Goal: Information Seeking & Learning: Learn about a topic

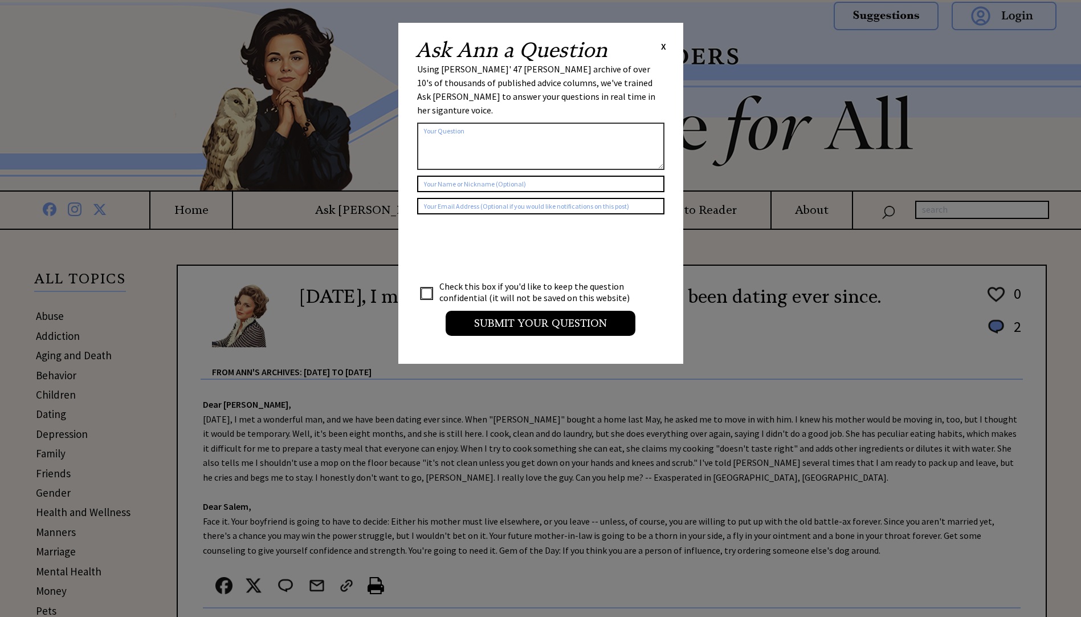
click at [662, 47] on span "X" at bounding box center [663, 45] width 5 height 11
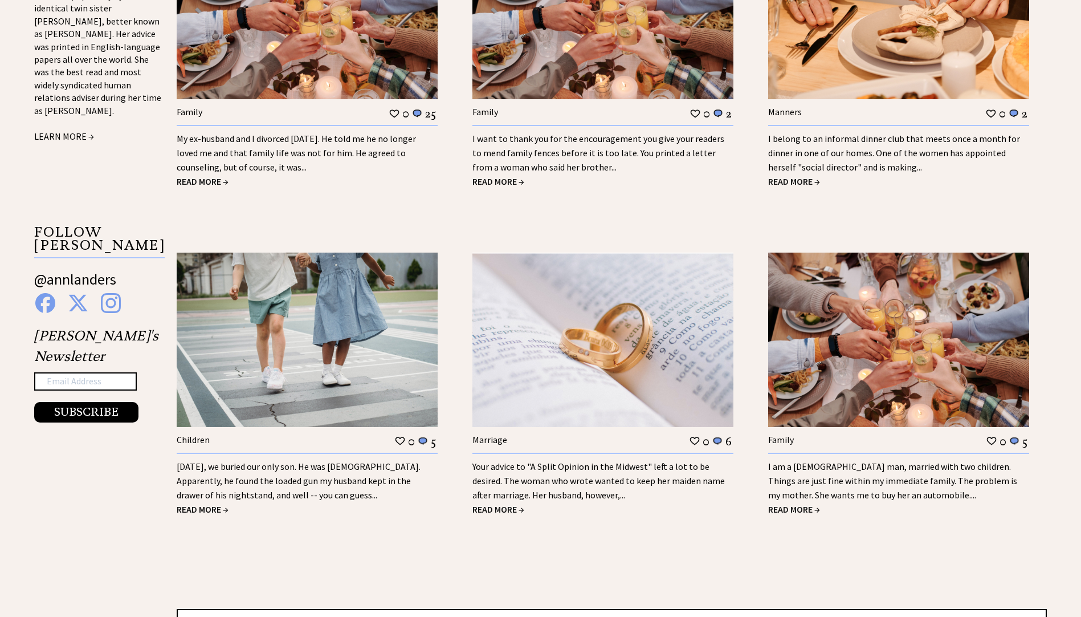
scroll to position [1140, 0]
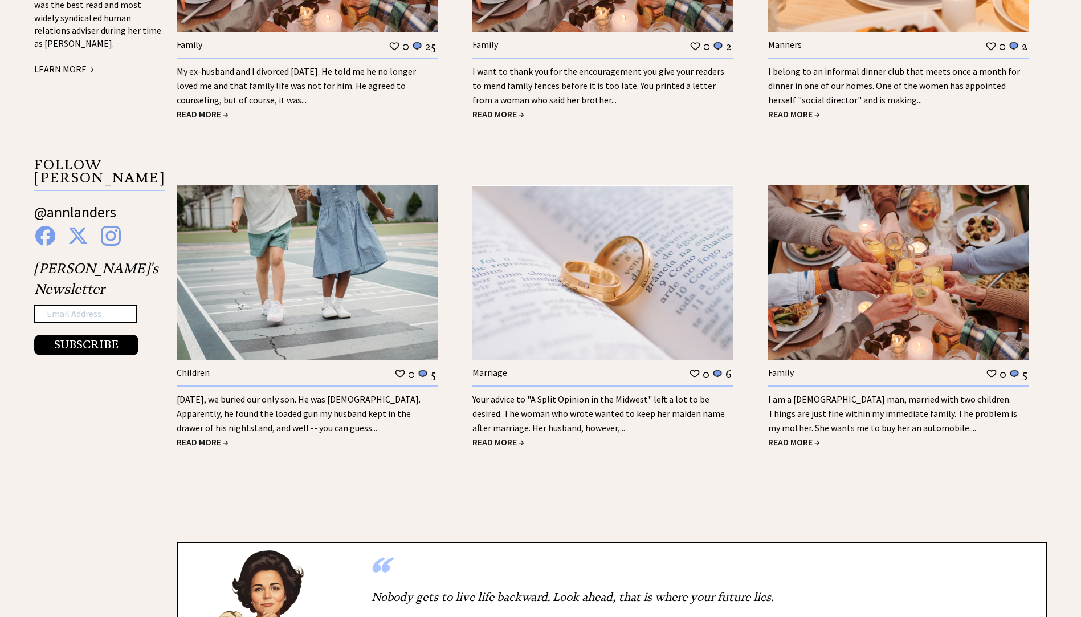
click at [794, 441] on span "READ MORE →" at bounding box center [795, 441] width 52 height 11
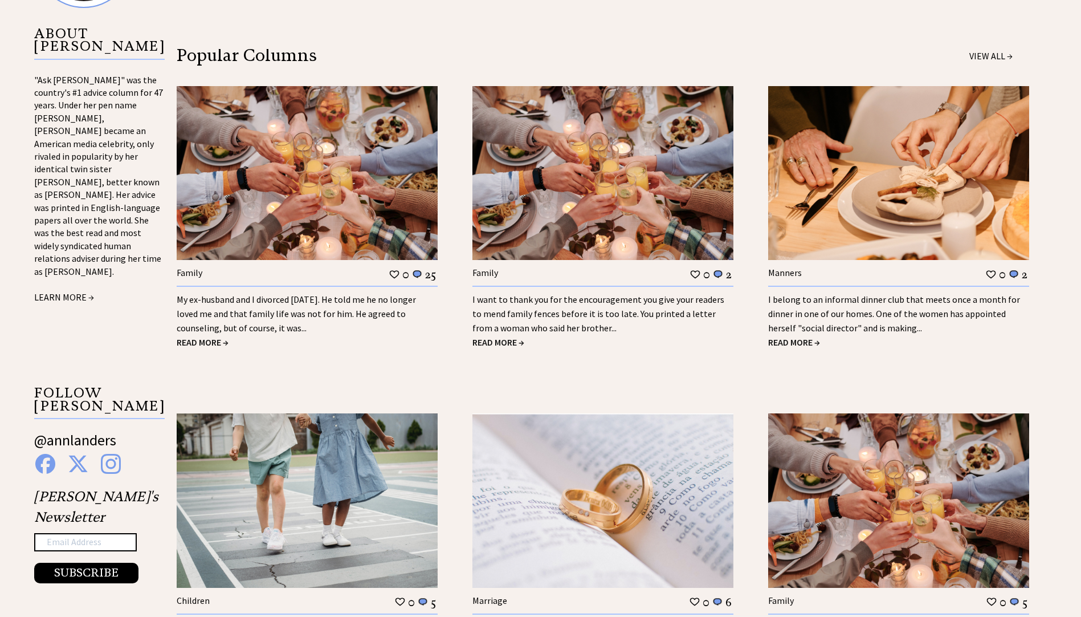
scroll to position [905, 0]
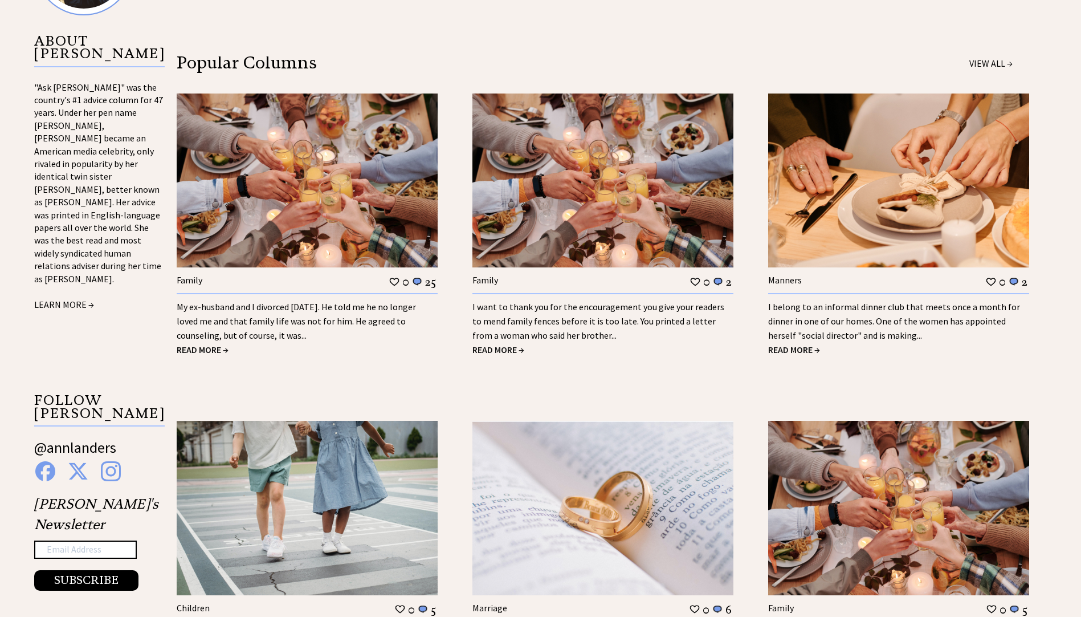
click at [275, 322] on link "My ex-husband and I divorced 18 years ago. He told me he no longer loved me and…" at bounding box center [296, 321] width 239 height 40
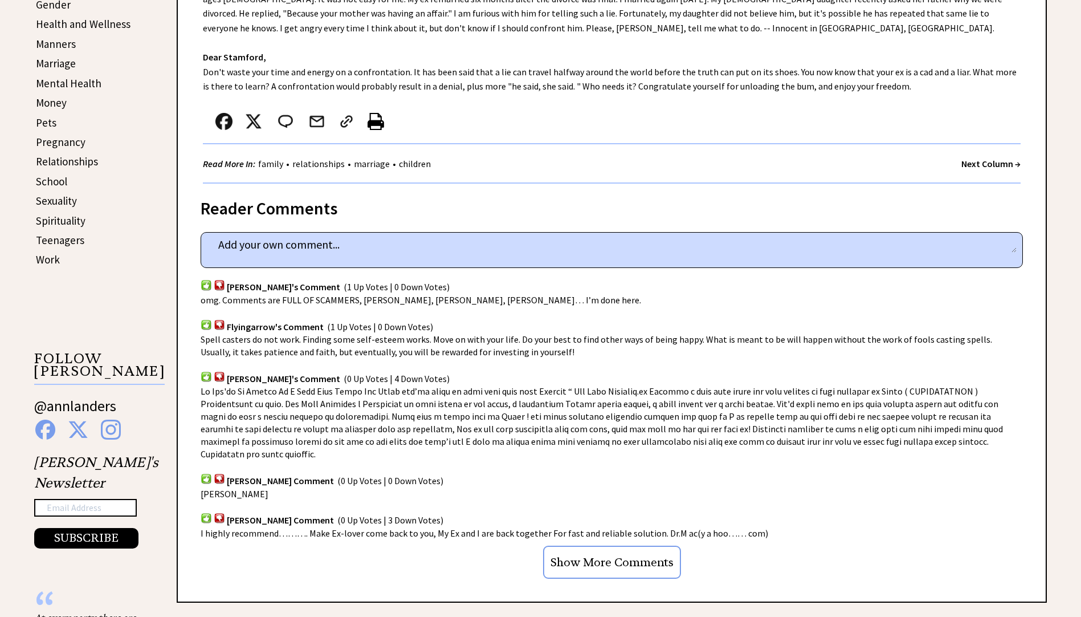
scroll to position [570, 0]
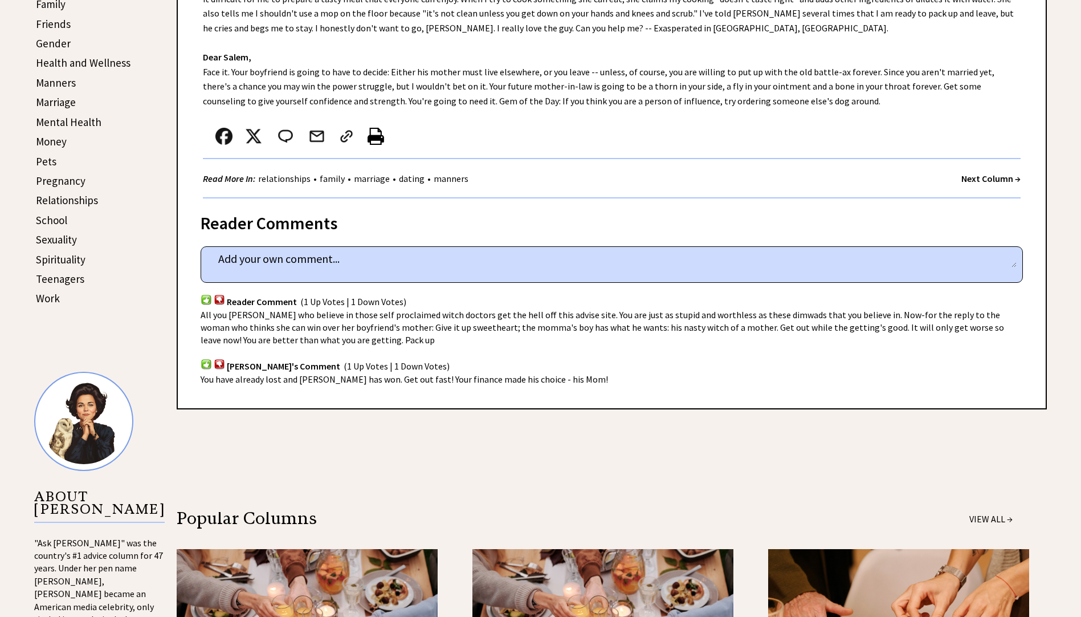
scroll to position [392, 0]
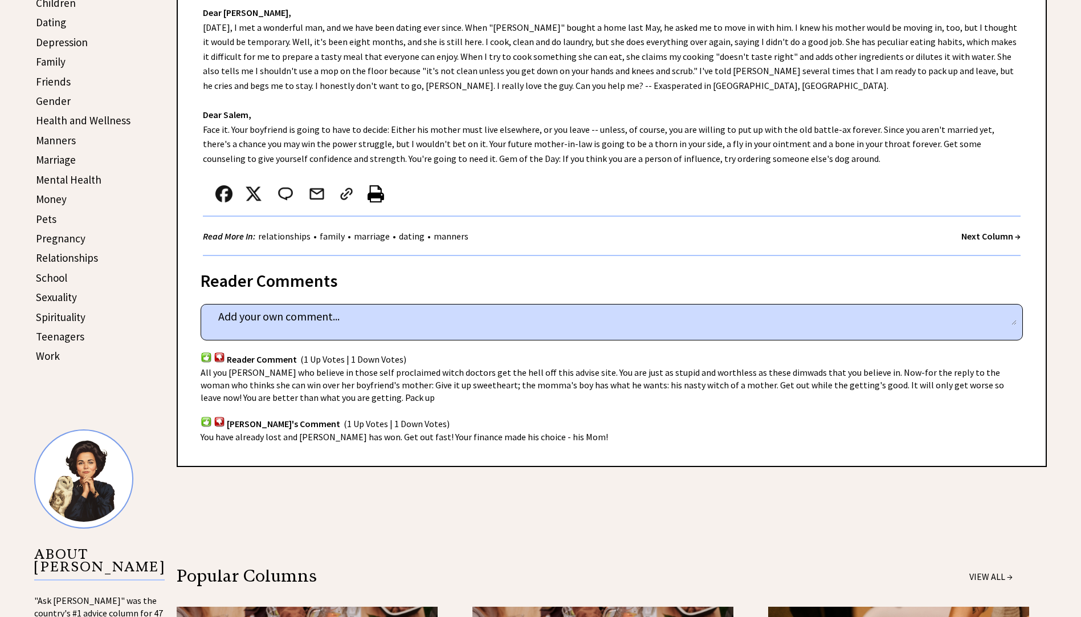
click at [75, 259] on link "Relationships" at bounding box center [67, 258] width 62 height 14
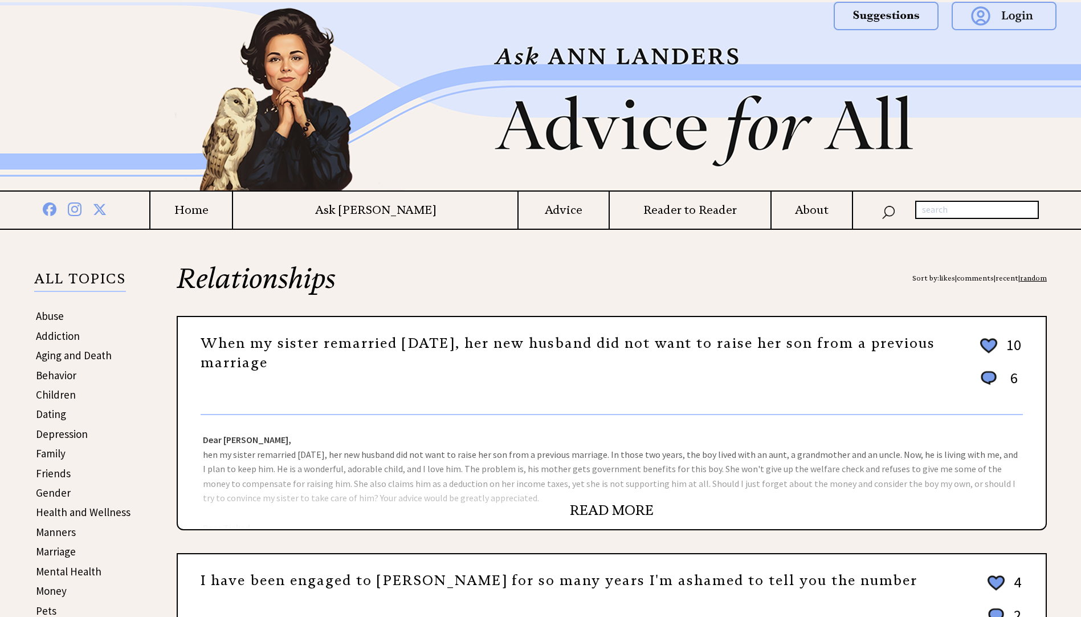
click at [583, 514] on link "READ MORE" at bounding box center [612, 510] width 84 height 17
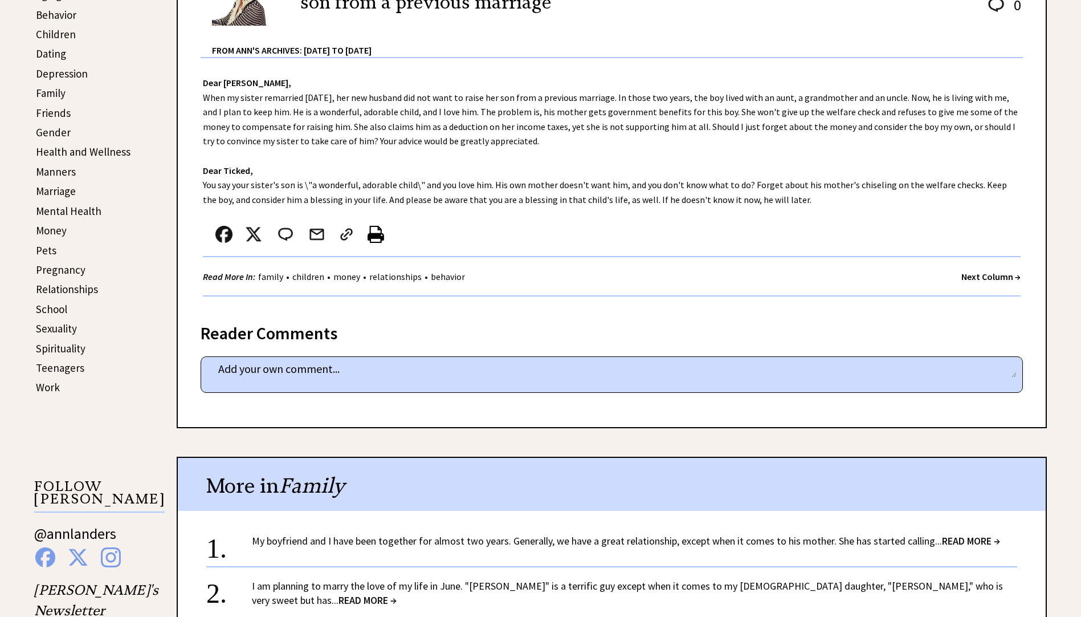
scroll to position [399, 0]
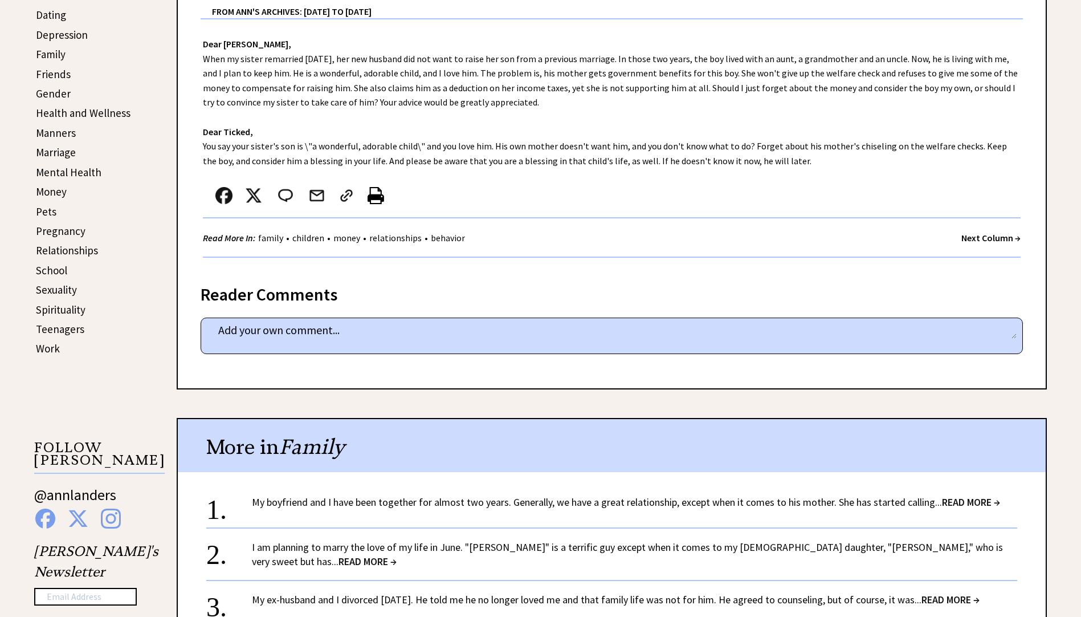
click at [499, 502] on link "My boyfriend and I have been together for almost two years. Generally, we have …" at bounding box center [626, 501] width 749 height 13
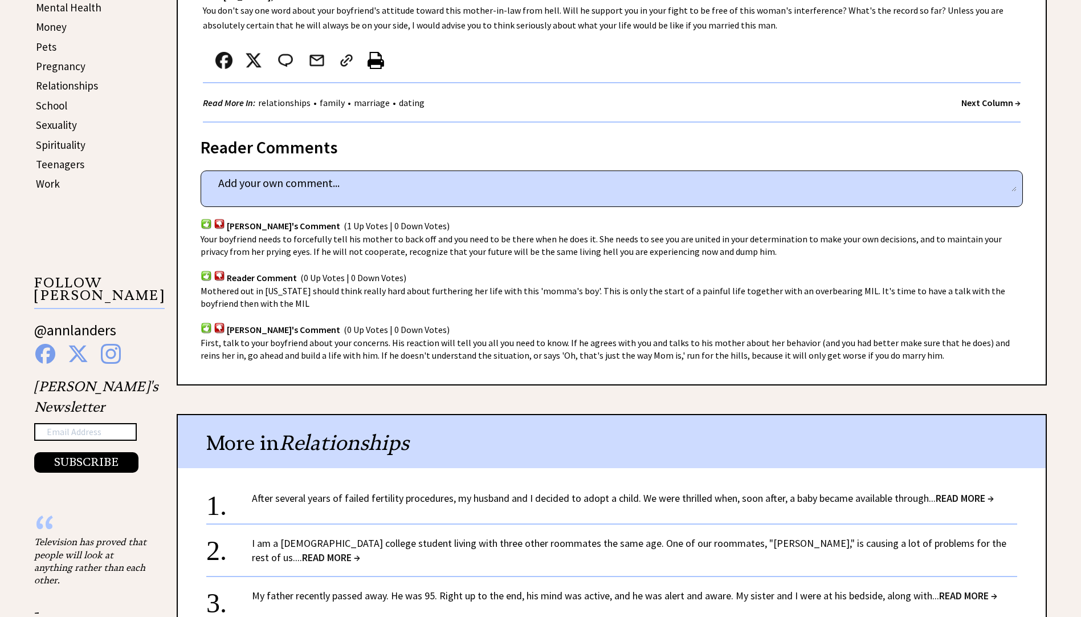
scroll to position [627, 0]
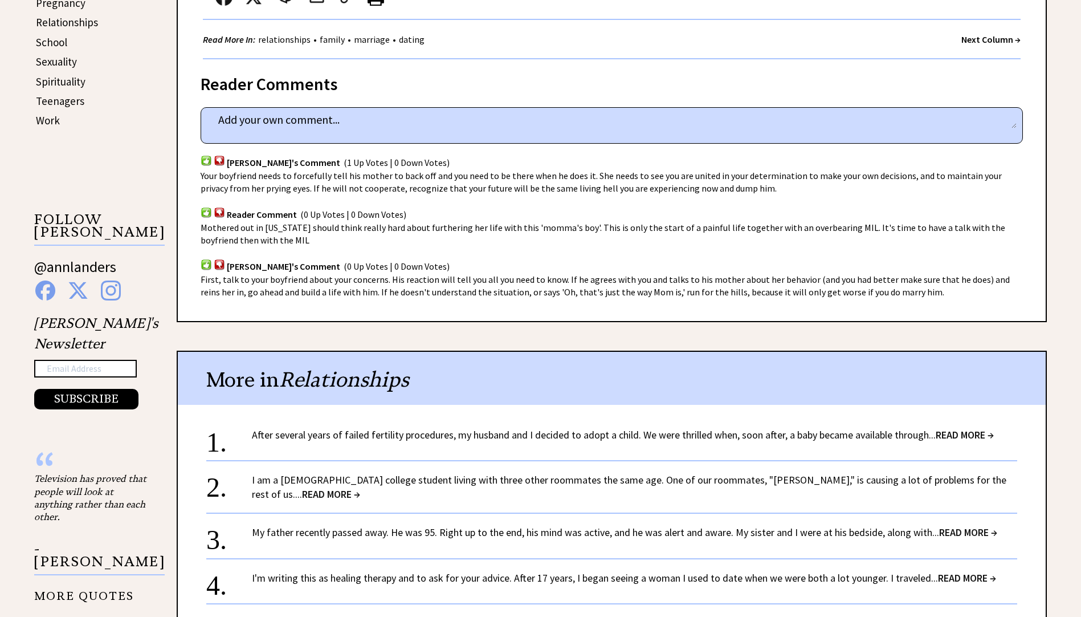
click at [421, 434] on link "After several years of failed fertility procedures, my husband and I decided to…" at bounding box center [623, 434] width 742 height 13
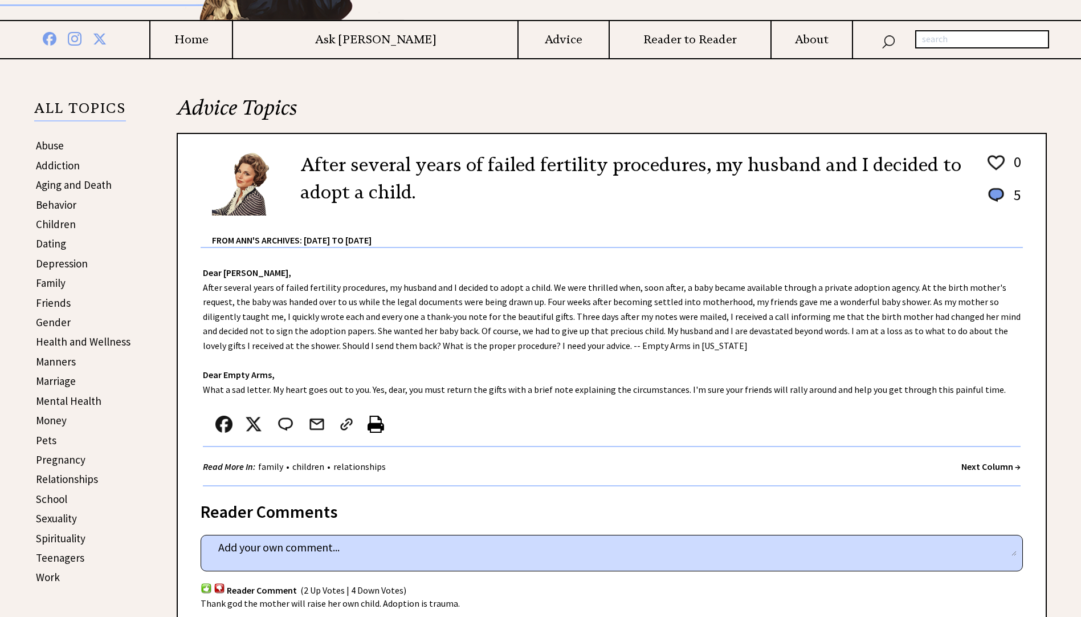
scroll to position [171, 0]
click at [72, 479] on link "Relationships" at bounding box center [67, 478] width 62 height 14
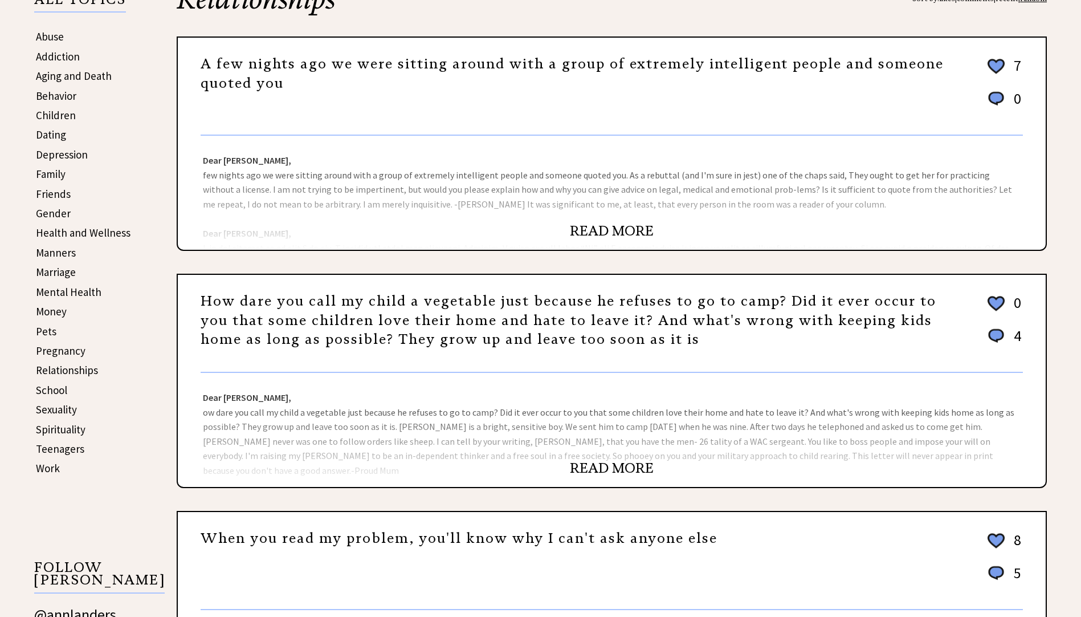
scroll to position [342, 0]
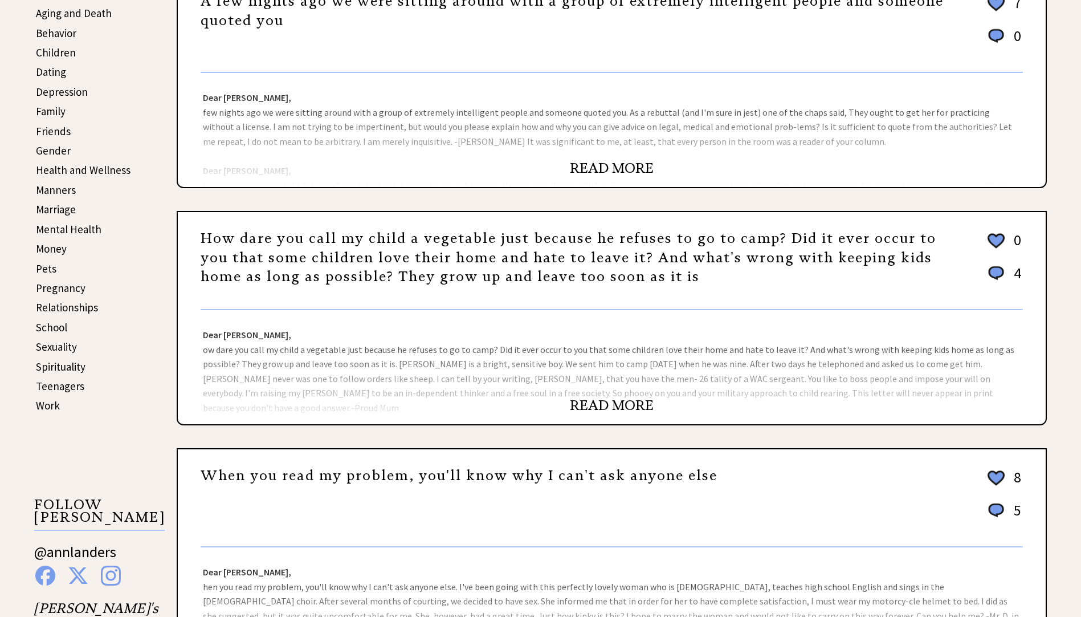
click at [603, 405] on link "READ MORE" at bounding box center [612, 405] width 84 height 17
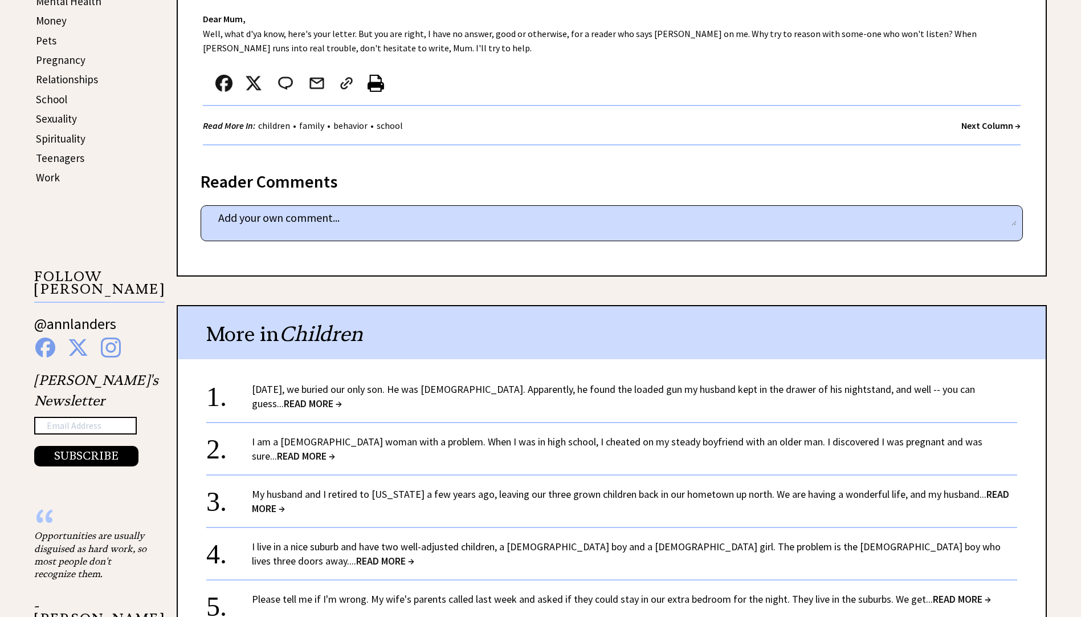
scroll to position [114, 0]
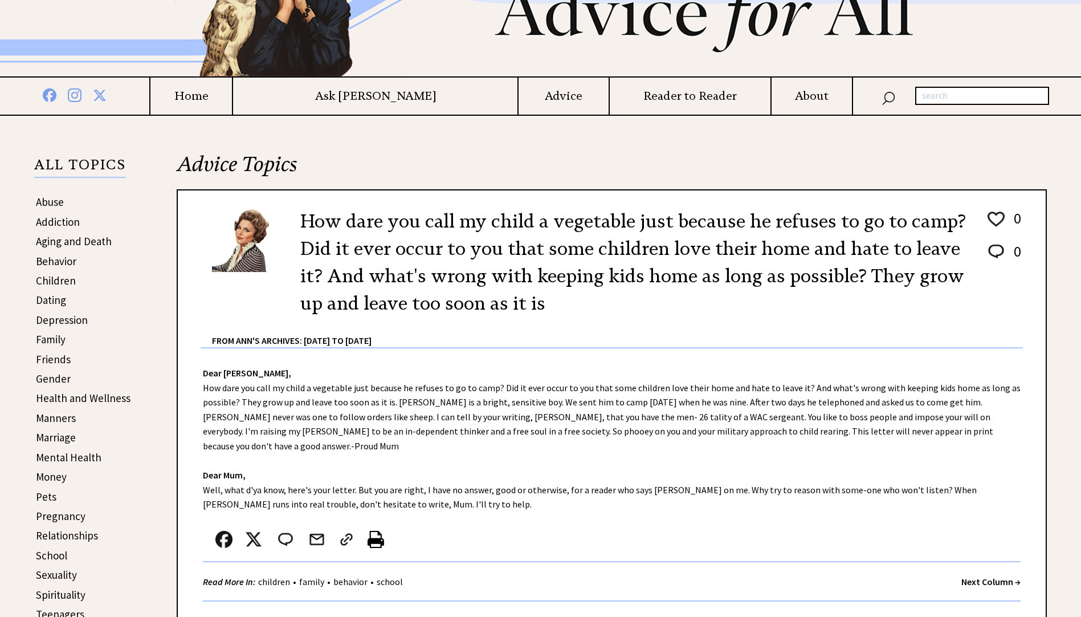
click at [58, 532] on link "Relationships" at bounding box center [67, 535] width 62 height 14
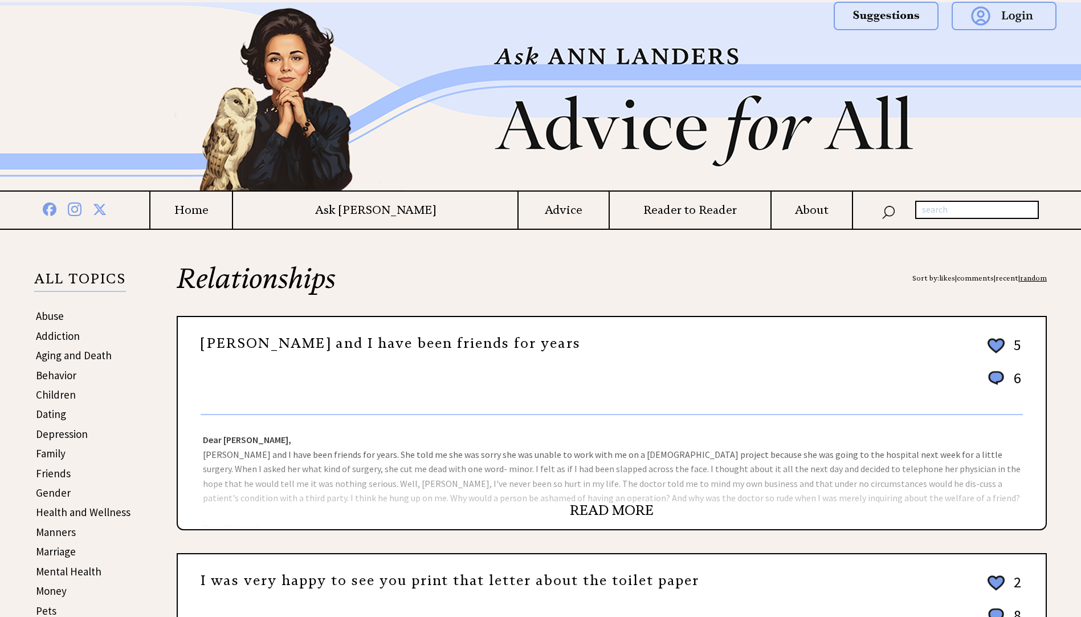
click at [615, 510] on link "READ MORE" at bounding box center [612, 510] width 84 height 17
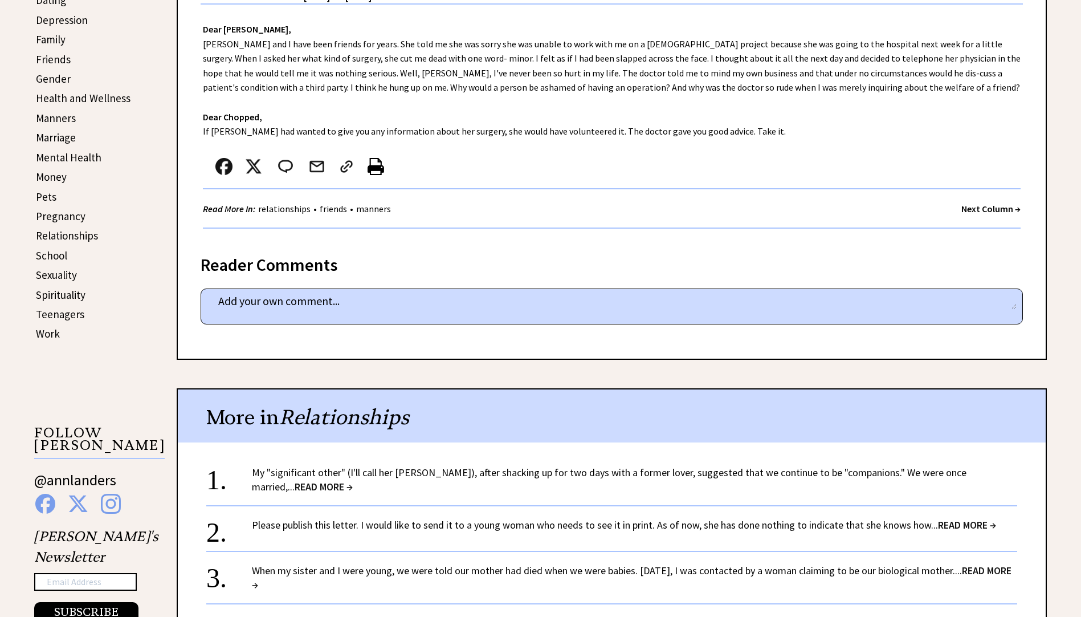
scroll to position [456, 0]
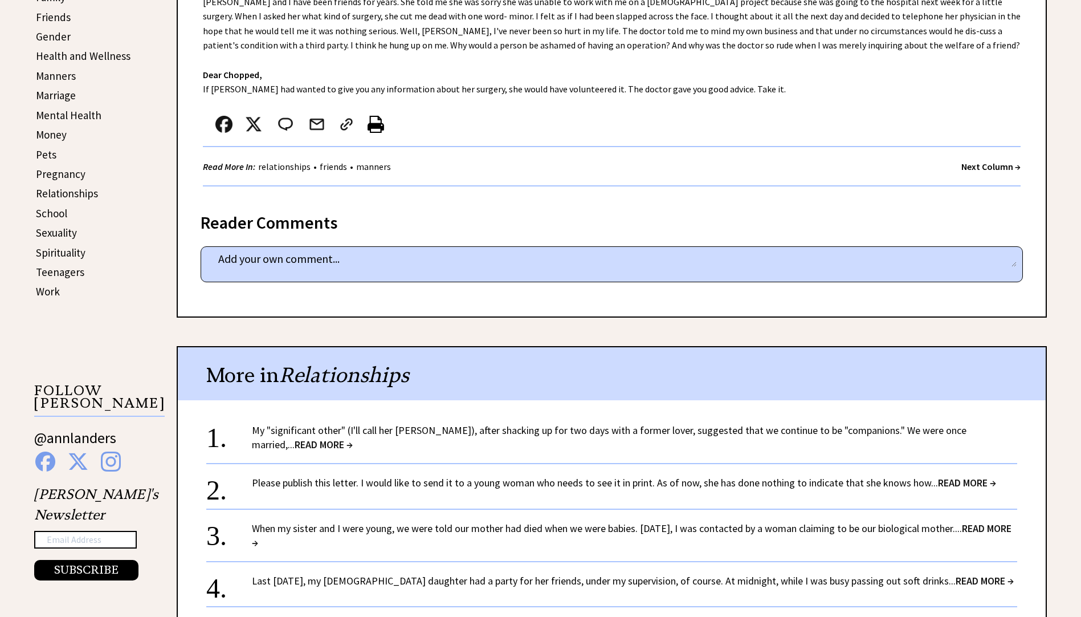
click at [577, 525] on link "When my sister and I were young, we were told our mother had died when we were …" at bounding box center [632, 535] width 760 height 27
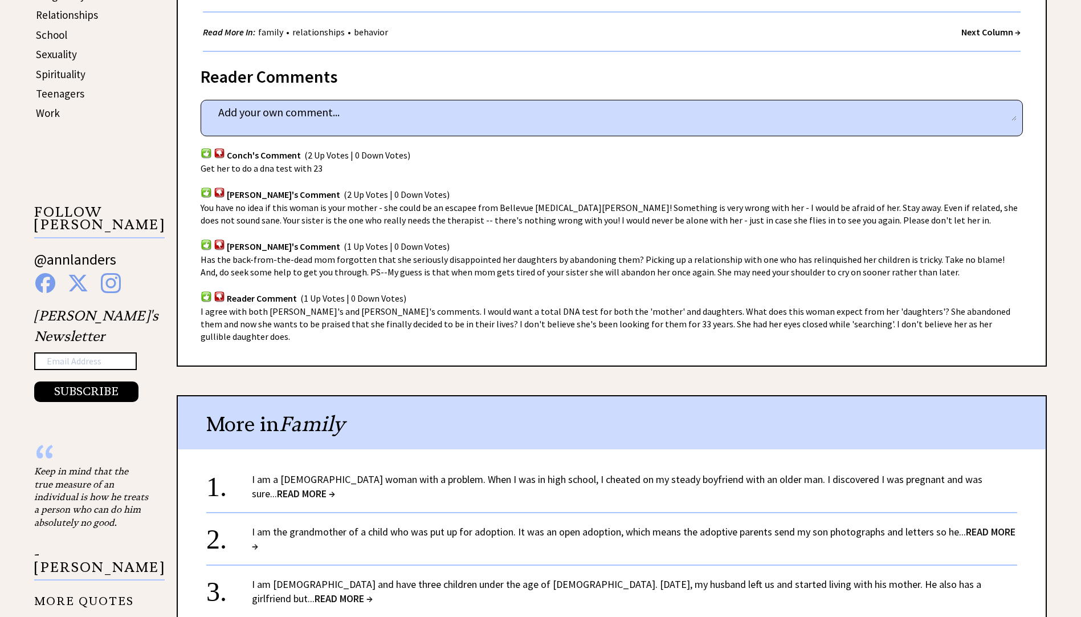
scroll to position [684, 0]
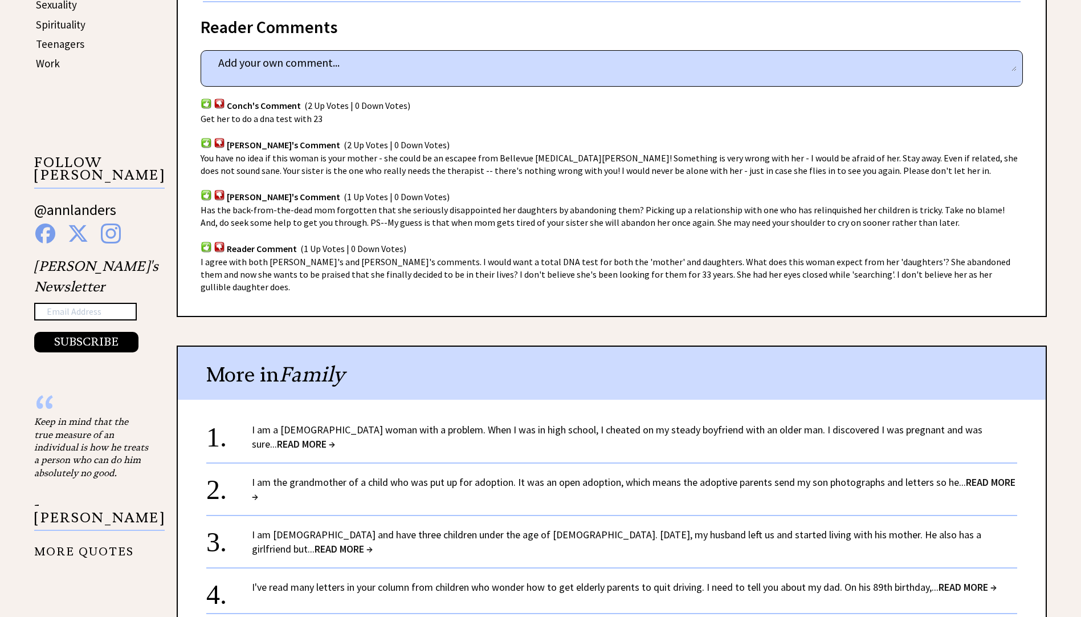
click at [414, 475] on link "I am the grandmother of a child who was put up for adoption. It was an open ado…" at bounding box center [634, 488] width 764 height 27
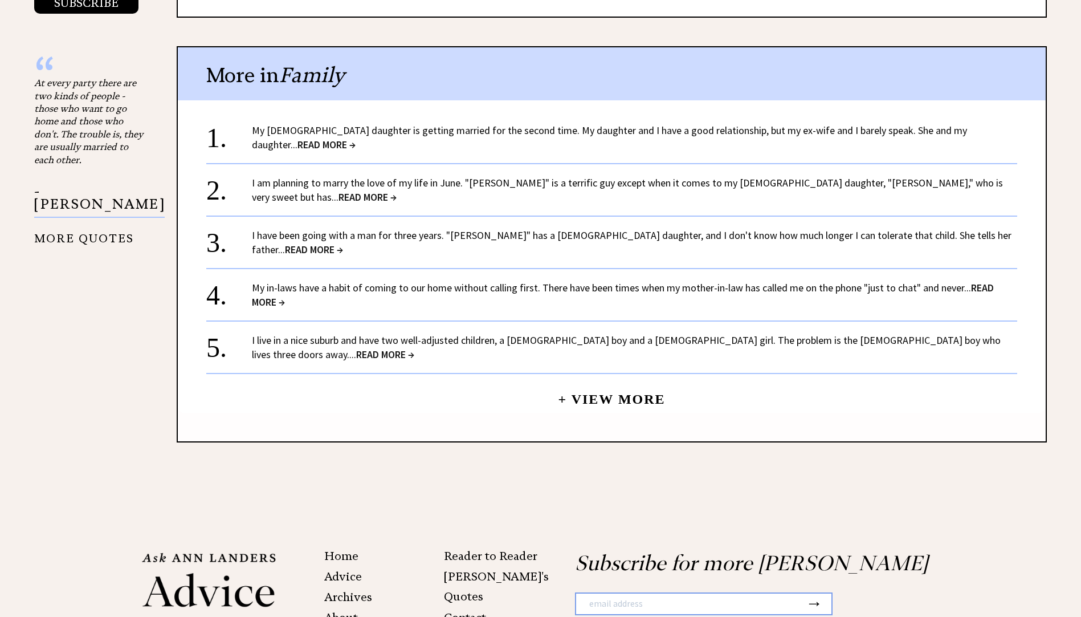
scroll to position [1026, 0]
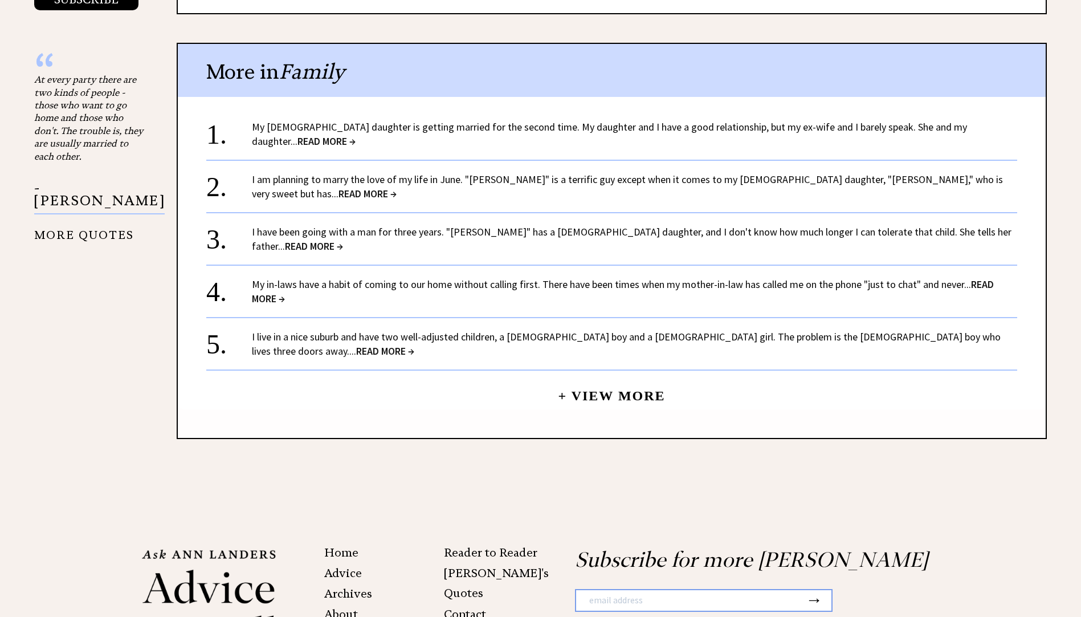
click at [624, 379] on link "+ View More" at bounding box center [611, 391] width 107 height 25
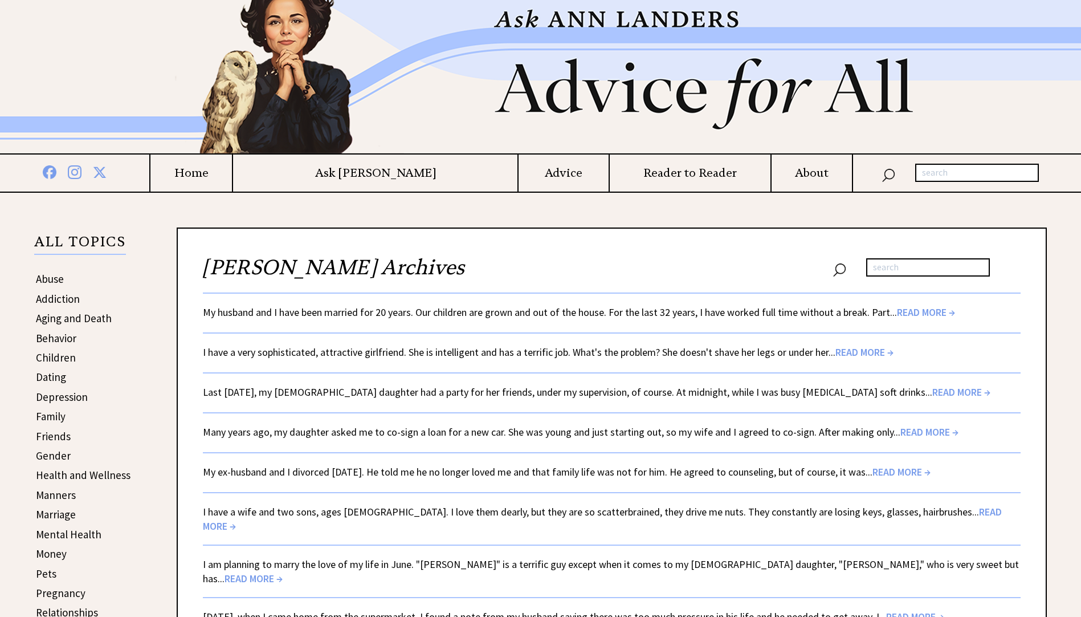
scroll to position [57, 0]
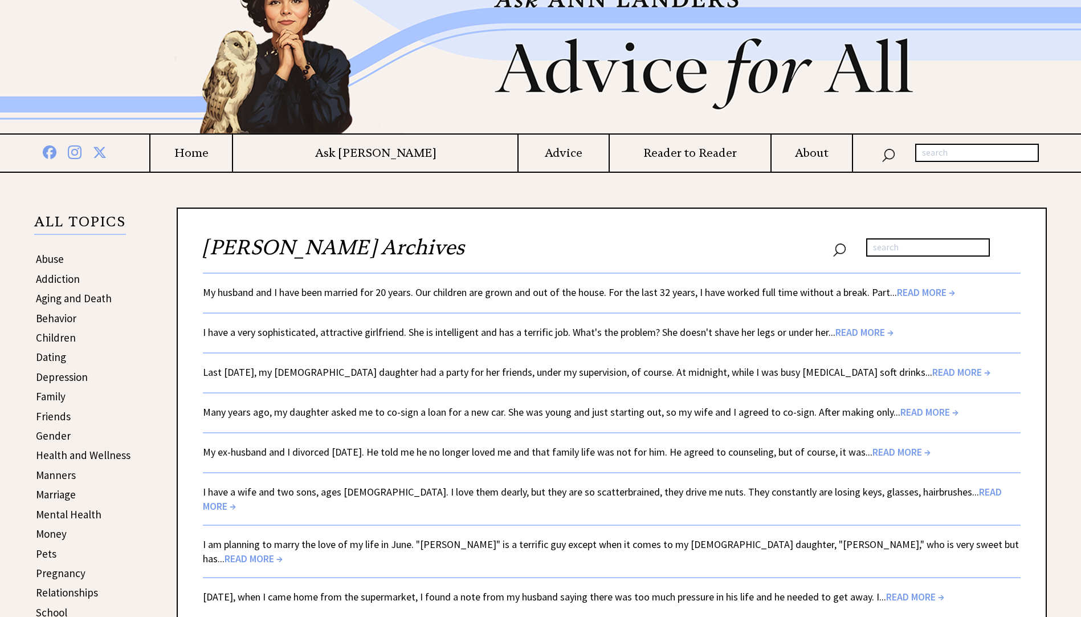
click at [937, 590] on span "READ MORE →" at bounding box center [916, 596] width 58 height 13
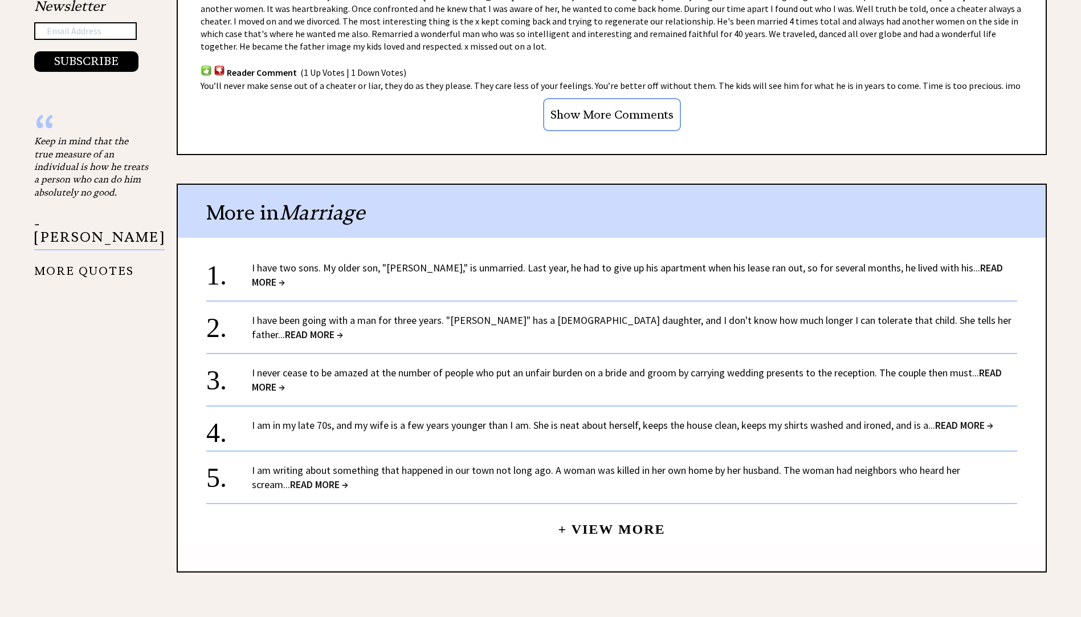
scroll to position [969, 0]
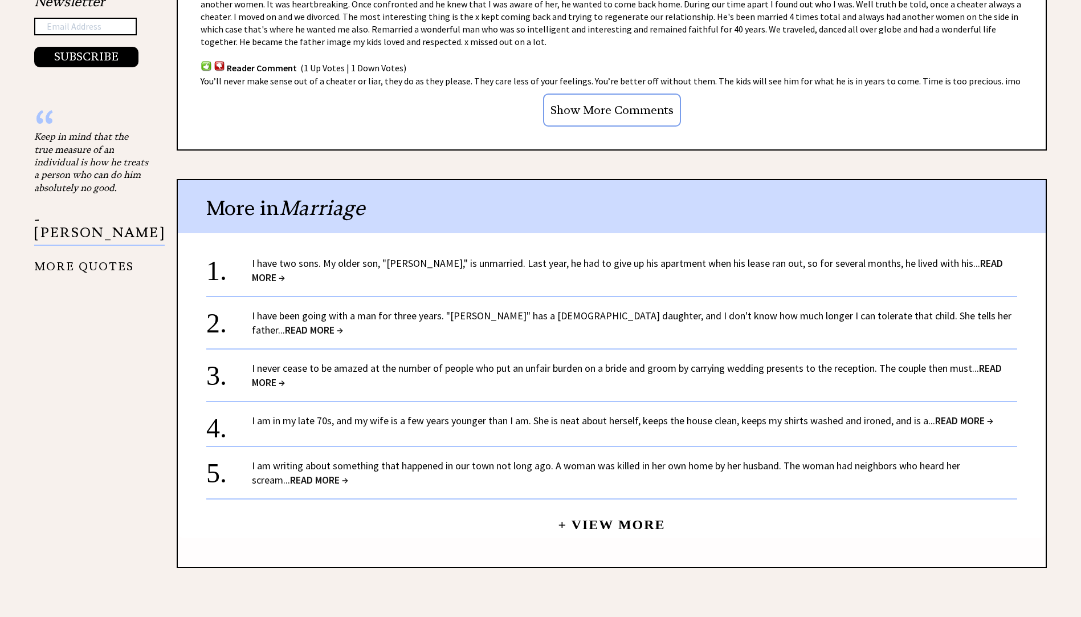
click at [539, 459] on link "I am writing about something that happened in our town not long ago. A woman wa…" at bounding box center [606, 472] width 709 height 27
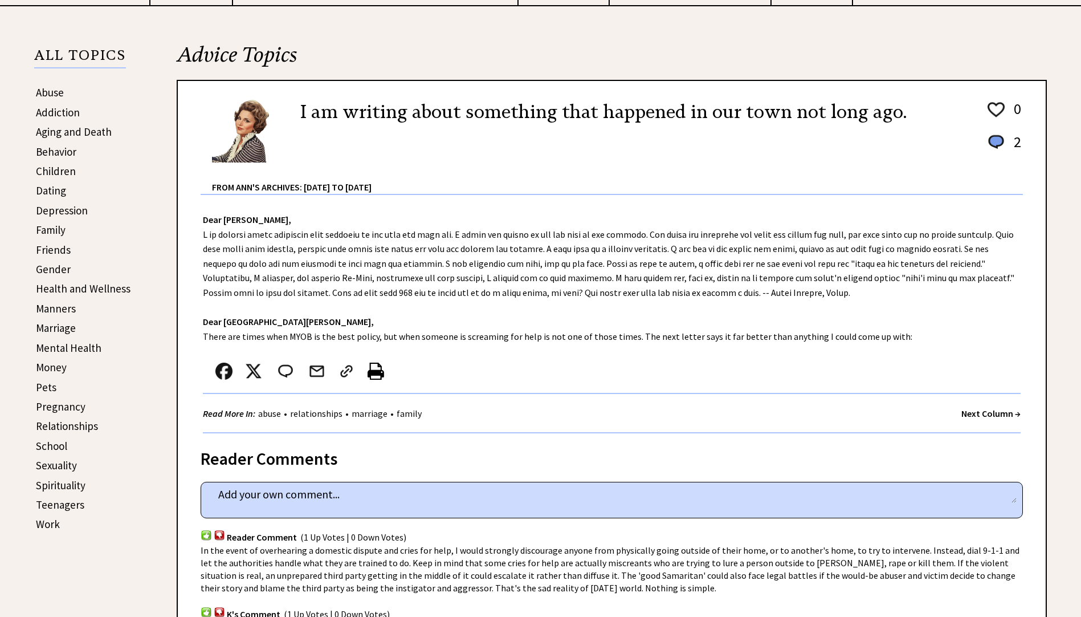
scroll to position [228, 0]
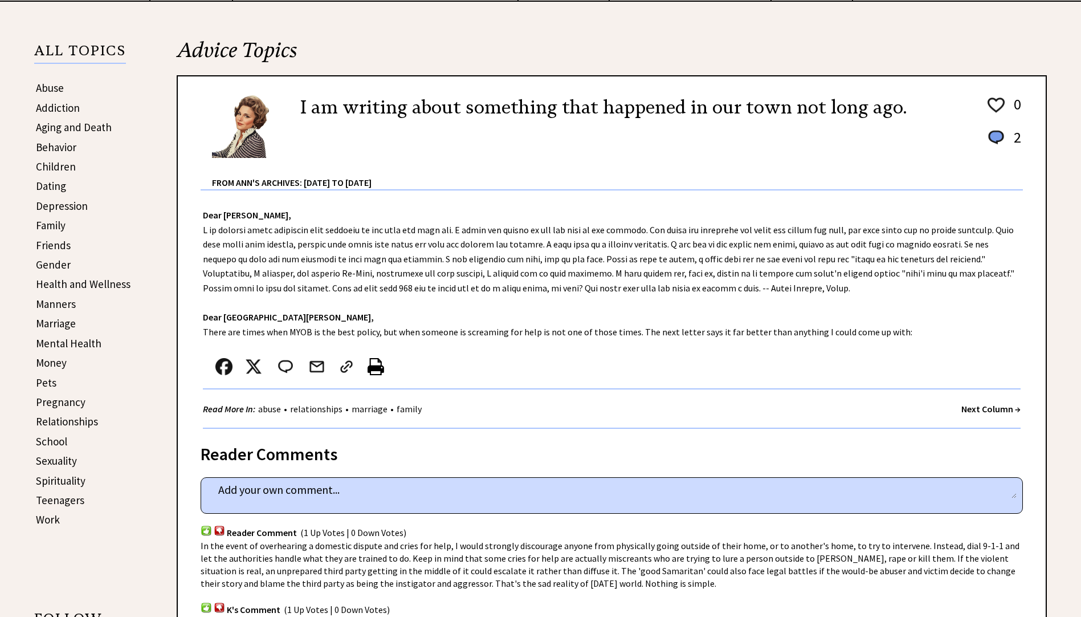
click at [84, 425] on link "Relationships" at bounding box center [67, 421] width 62 height 14
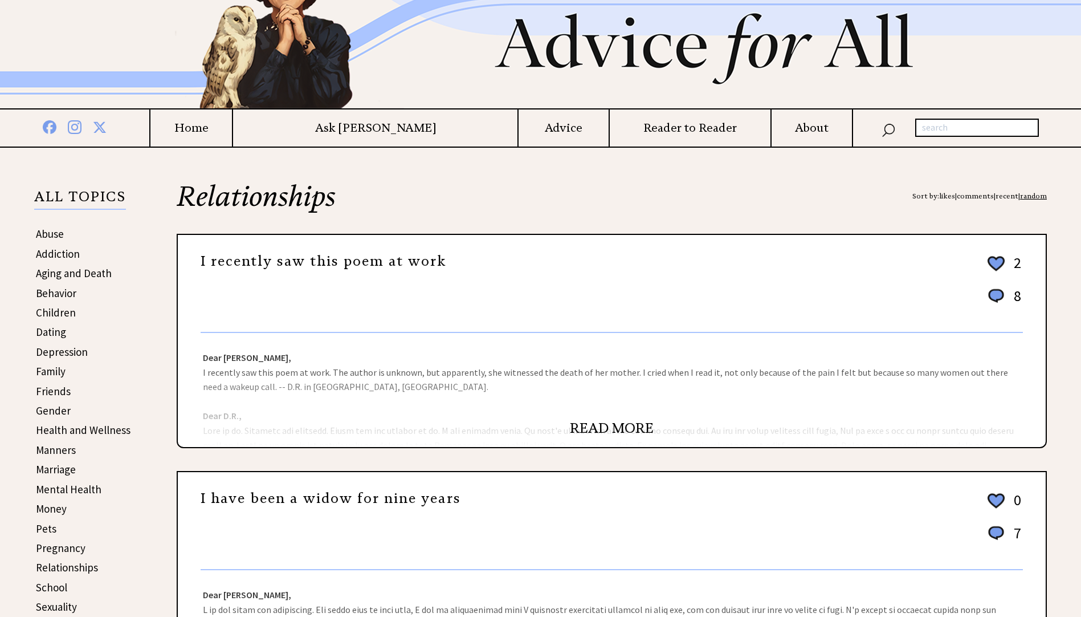
scroll to position [228, 0]
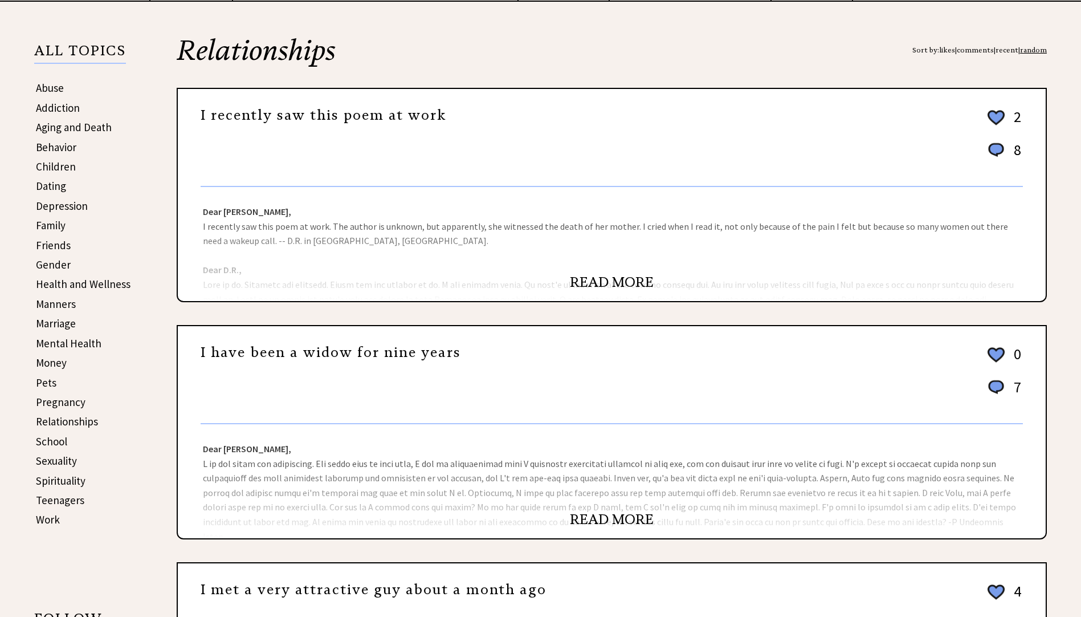
click at [628, 519] on link "READ MORE" at bounding box center [612, 519] width 84 height 17
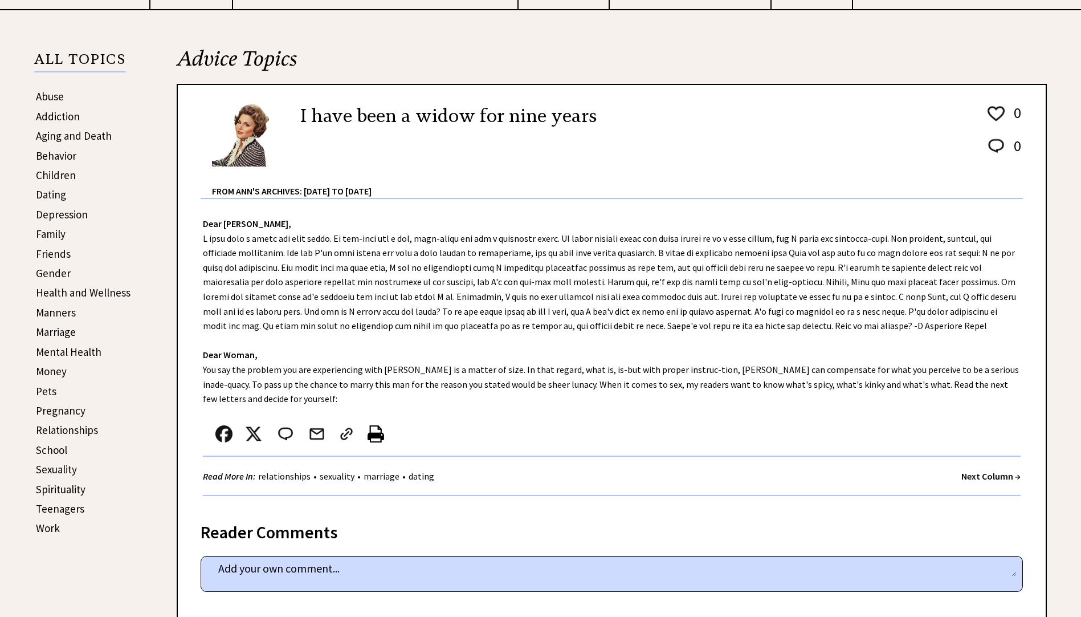
scroll to position [228, 0]
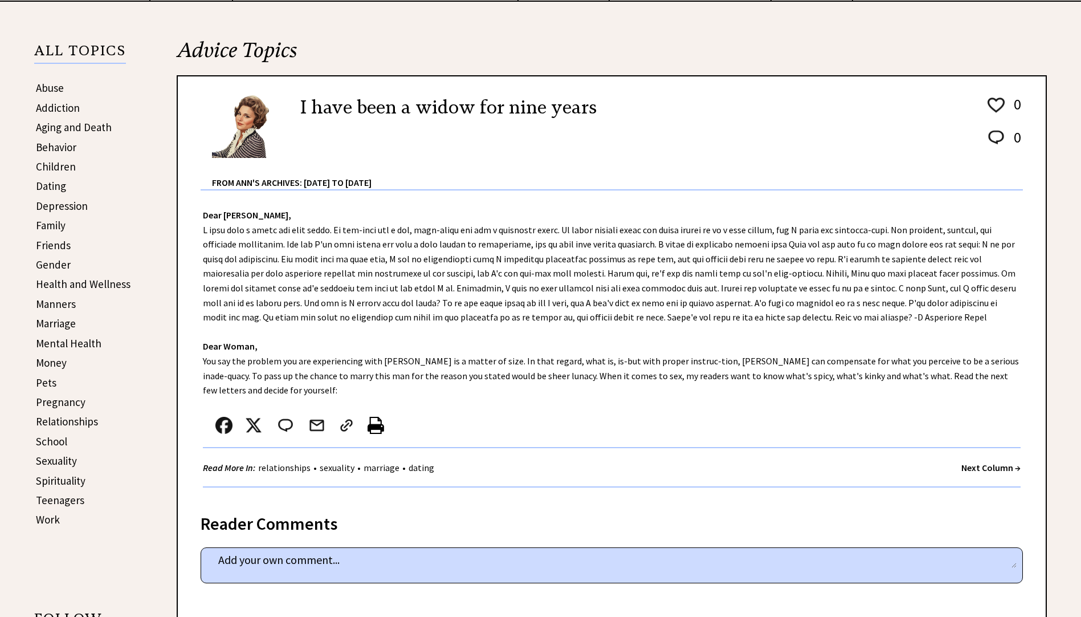
click at [79, 416] on link "Relationships" at bounding box center [67, 421] width 62 height 14
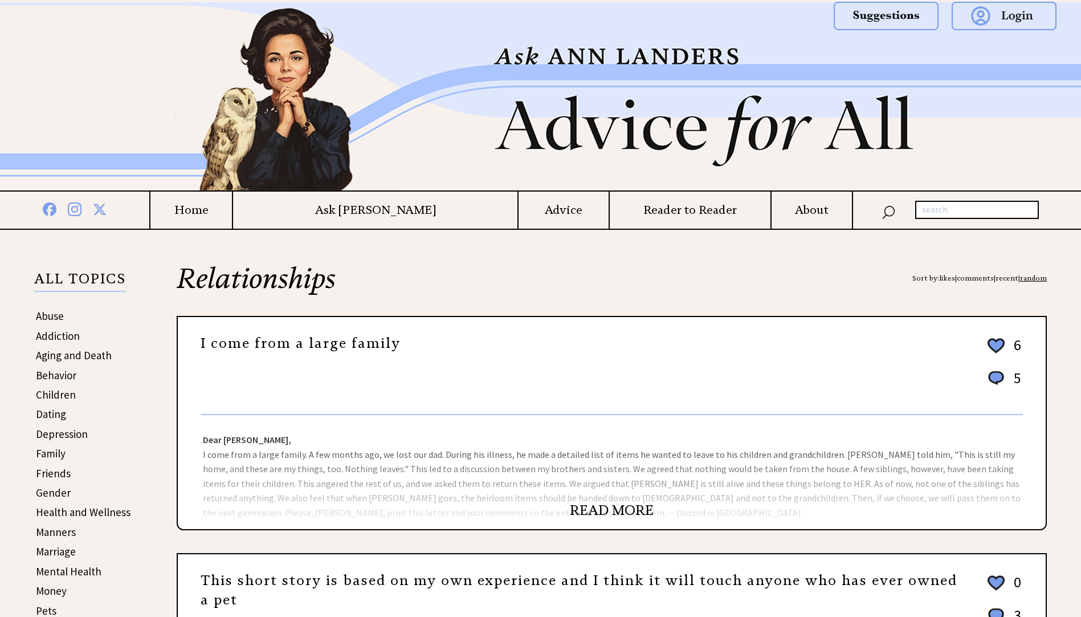
click at [629, 519] on link "READ MORE" at bounding box center [612, 510] width 84 height 17
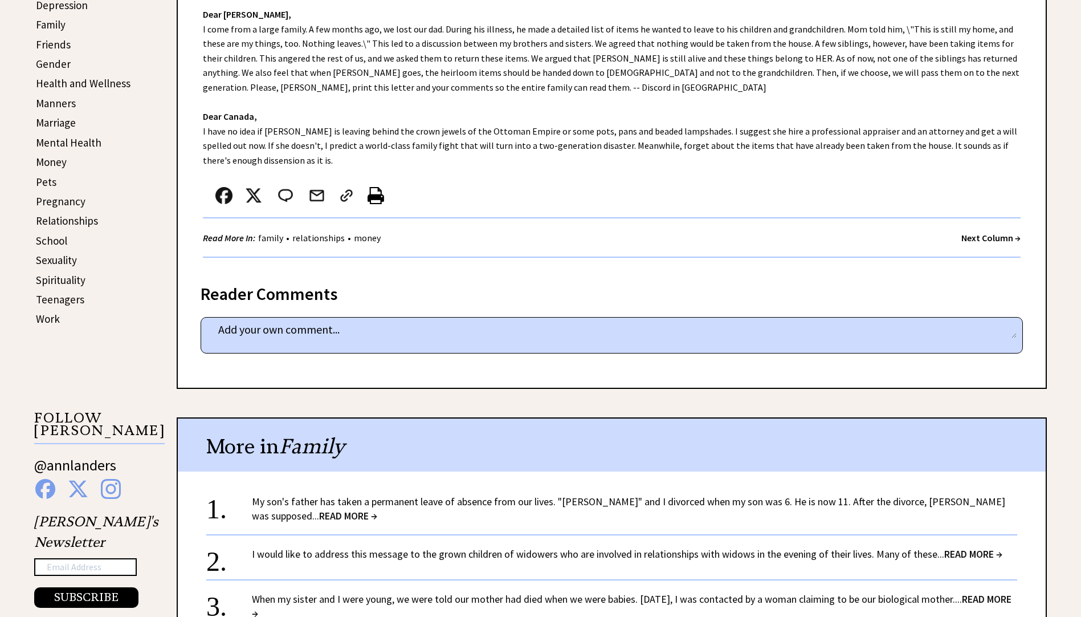
scroll to position [456, 0]
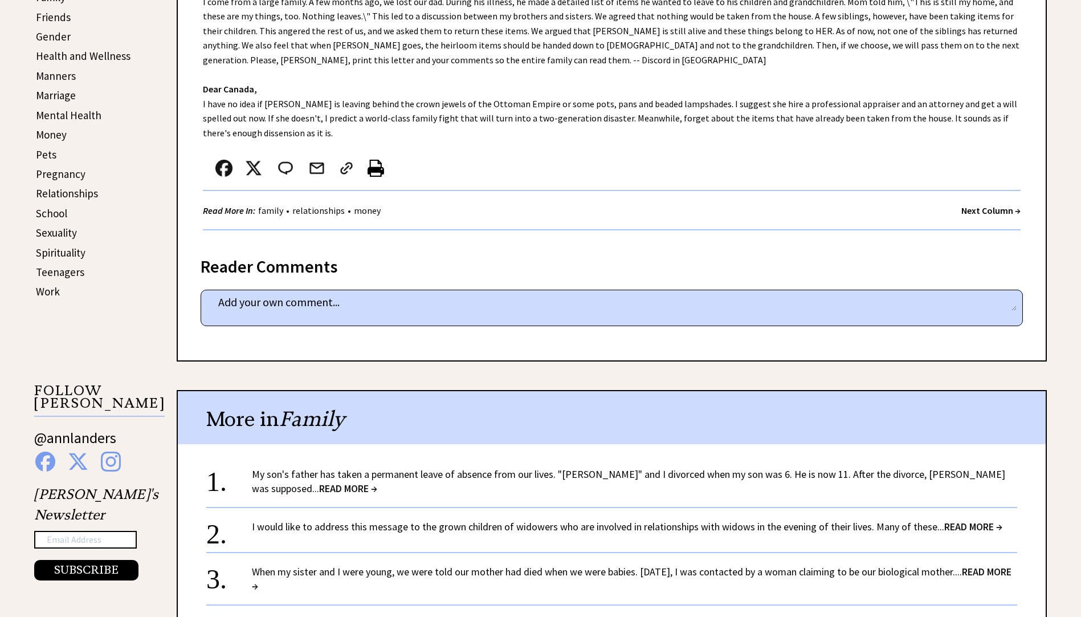
click at [58, 195] on link "Relationships" at bounding box center [67, 193] width 62 height 14
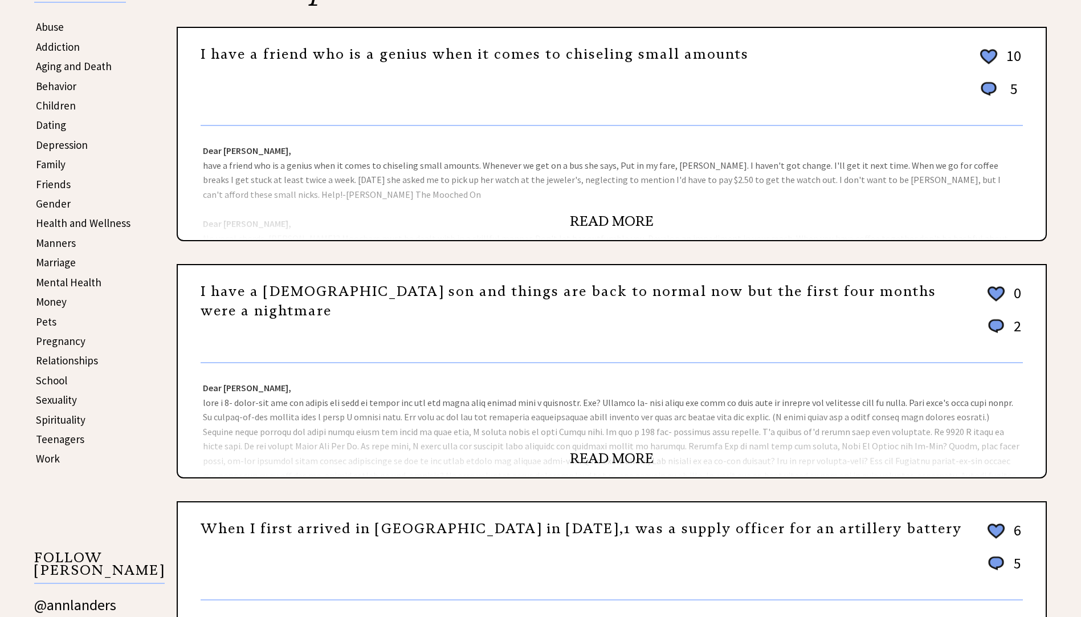
scroll to position [285, 0]
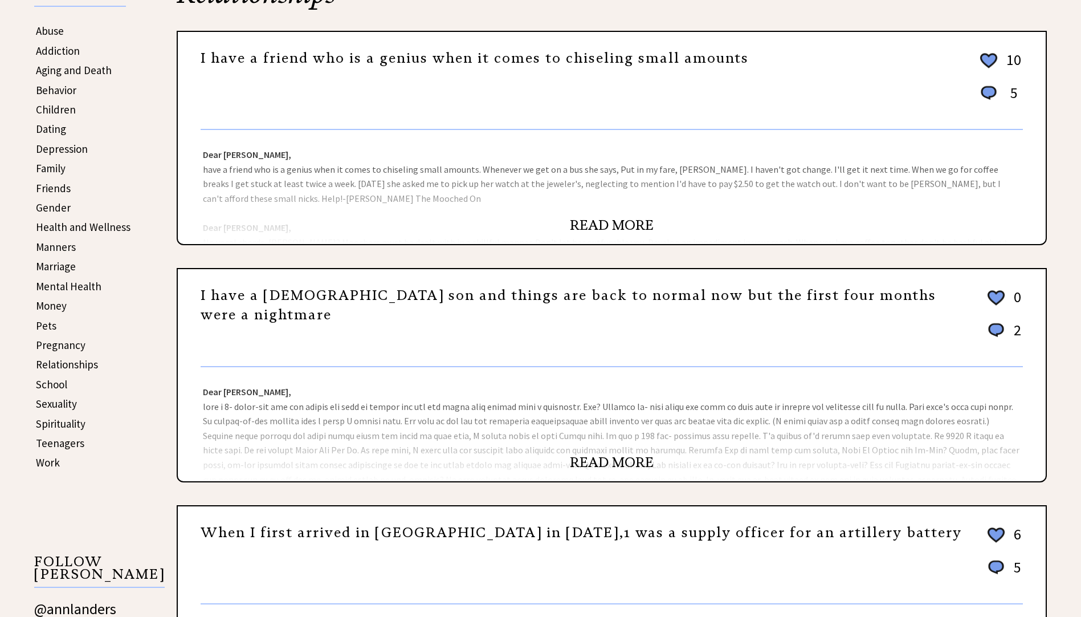
click at [57, 269] on link "Marriage" at bounding box center [56, 266] width 40 height 14
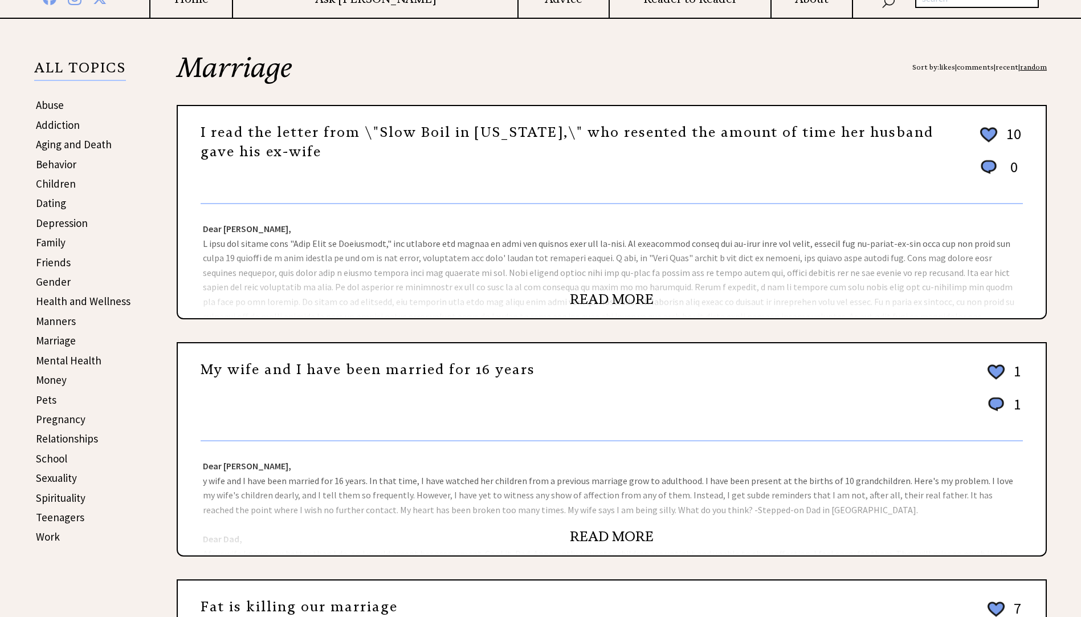
scroll to position [228, 0]
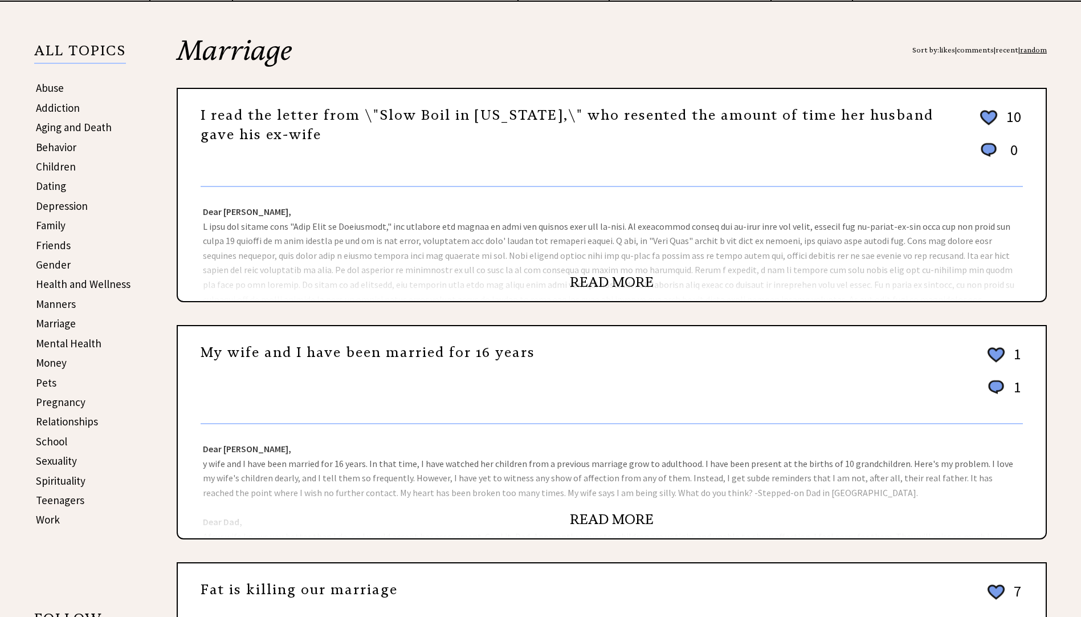
click at [604, 518] on link "READ MORE" at bounding box center [612, 519] width 84 height 17
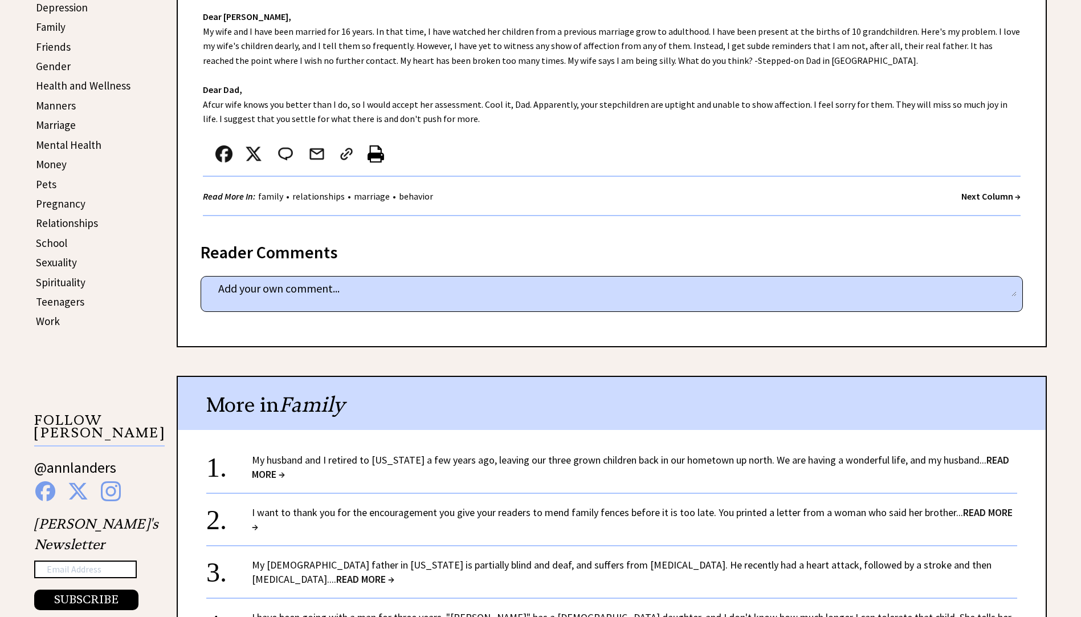
scroll to position [456, 0]
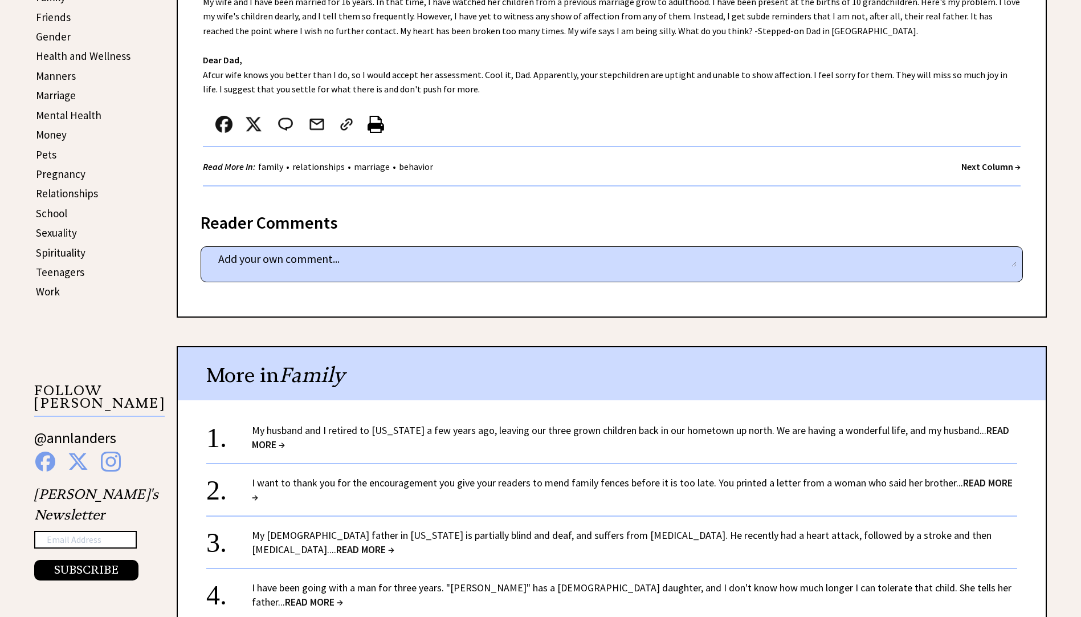
click at [367, 166] on link "marriage" at bounding box center [372, 166] width 42 height 11
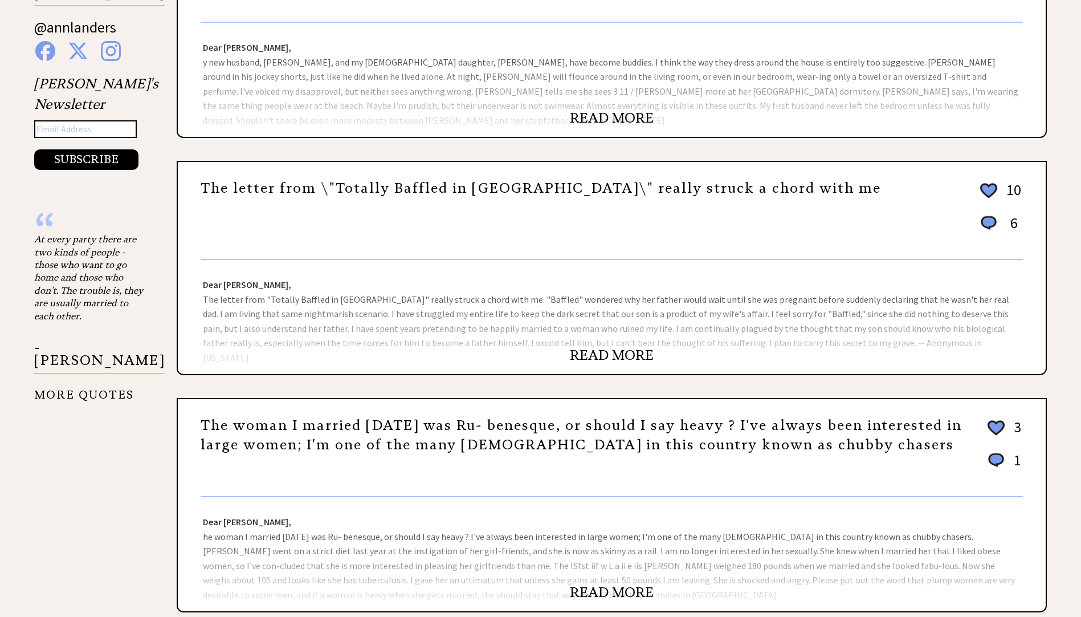
scroll to position [969, 0]
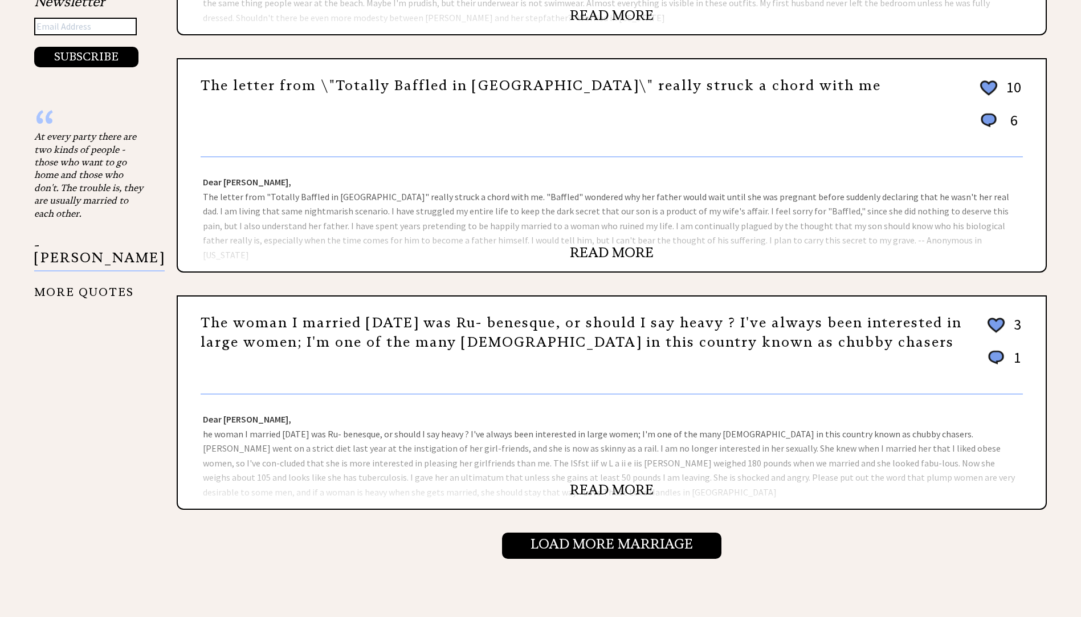
click at [629, 489] on link "READ MORE" at bounding box center [612, 489] width 84 height 17
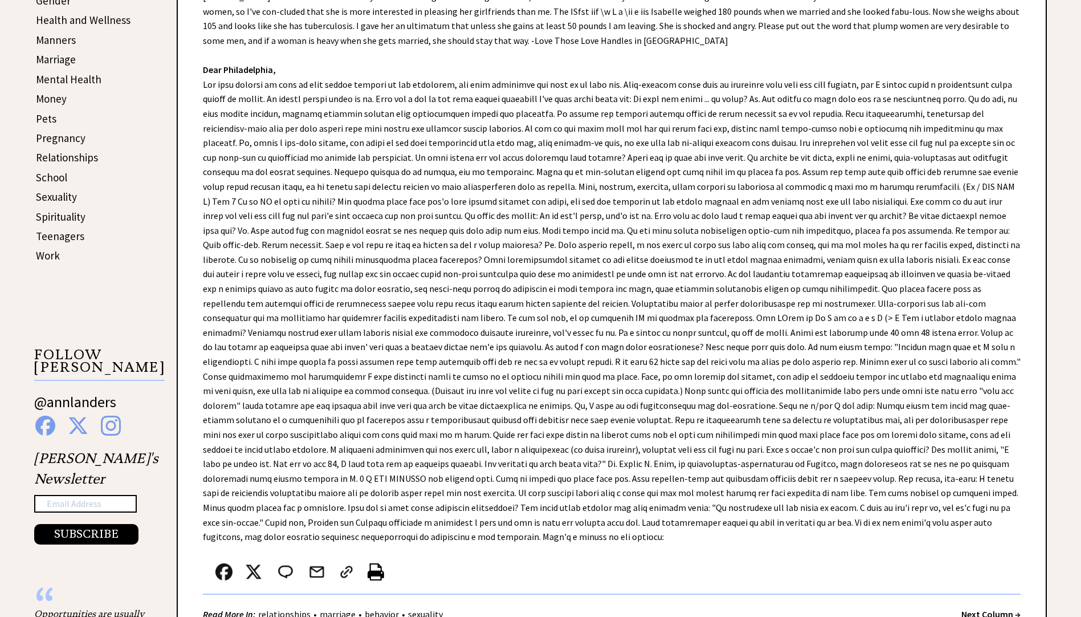
scroll to position [228, 0]
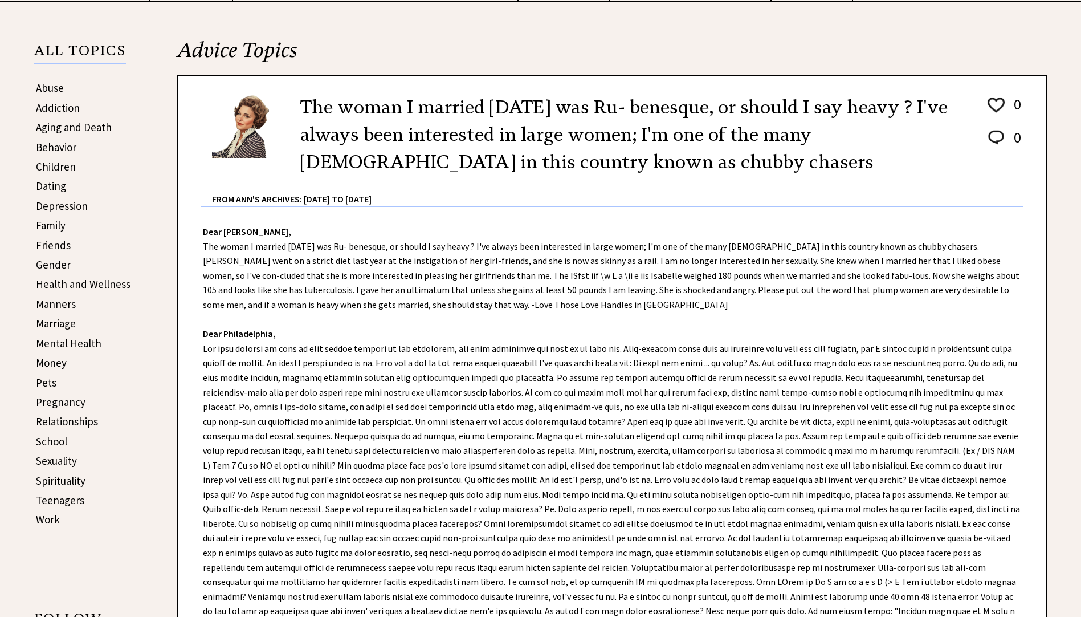
click at [77, 418] on link "Relationships" at bounding box center [67, 421] width 62 height 14
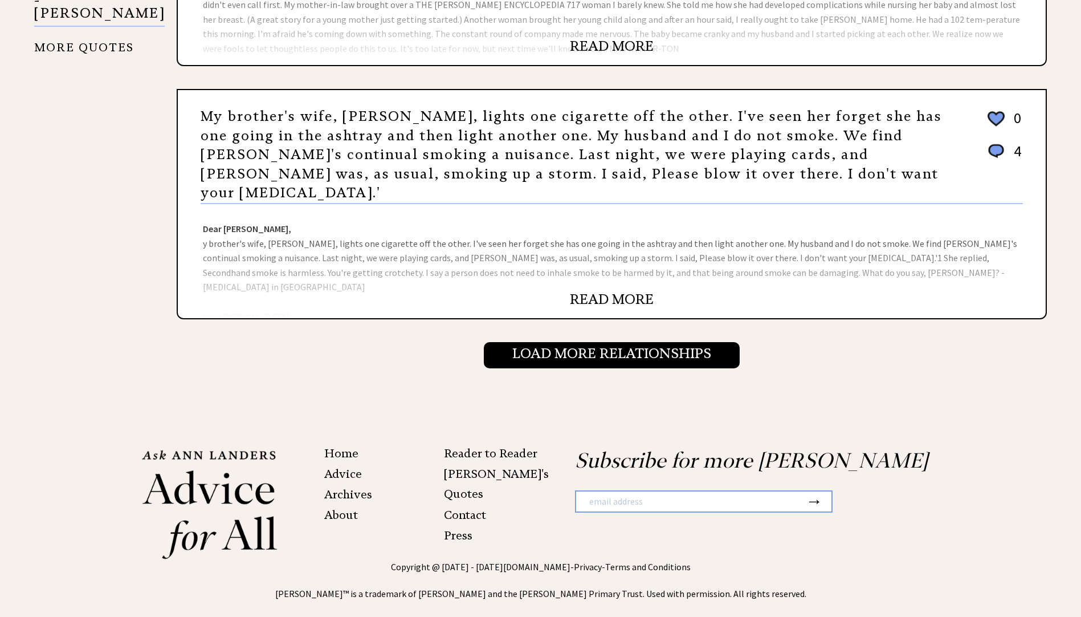
scroll to position [1177, 0]
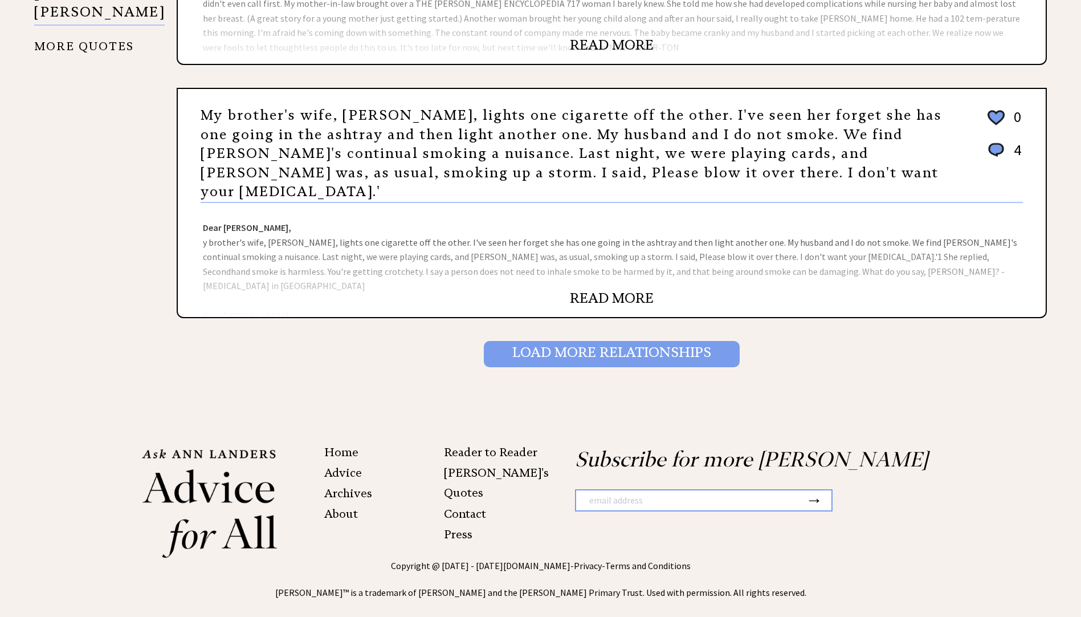
click at [552, 341] on input "Load More Relationships" at bounding box center [612, 354] width 256 height 26
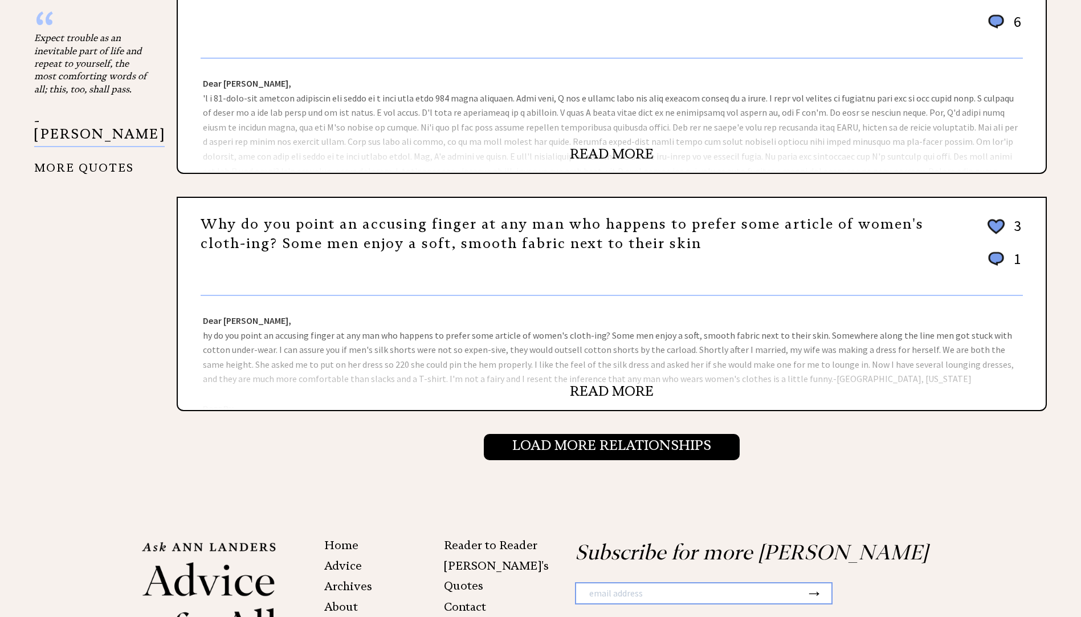
scroll to position [1140, 0]
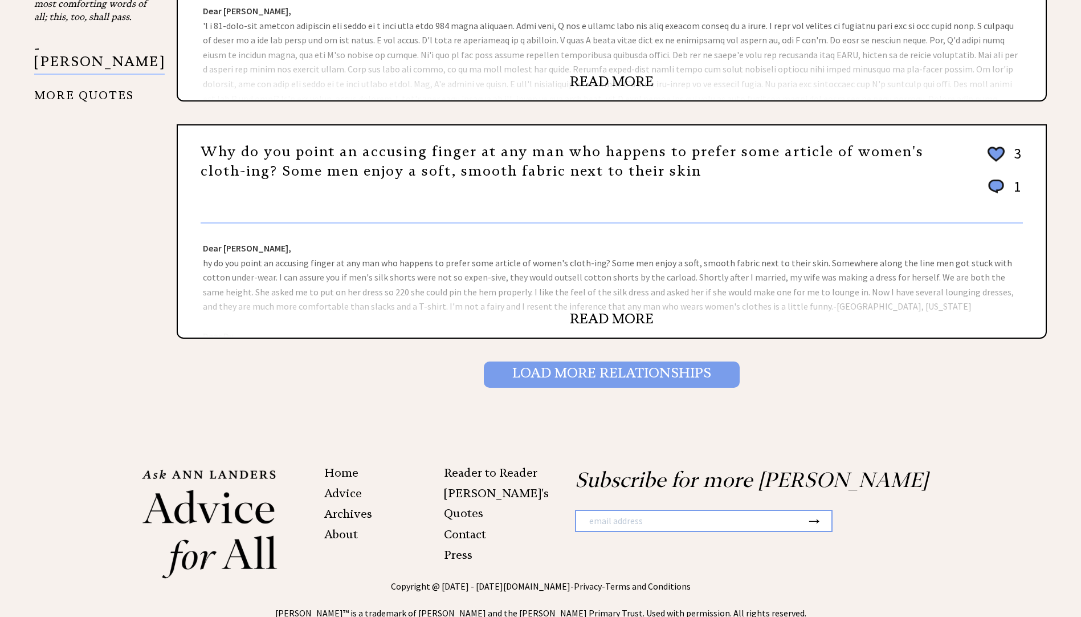
click at [540, 376] on input "Load More Relationships" at bounding box center [612, 374] width 256 height 26
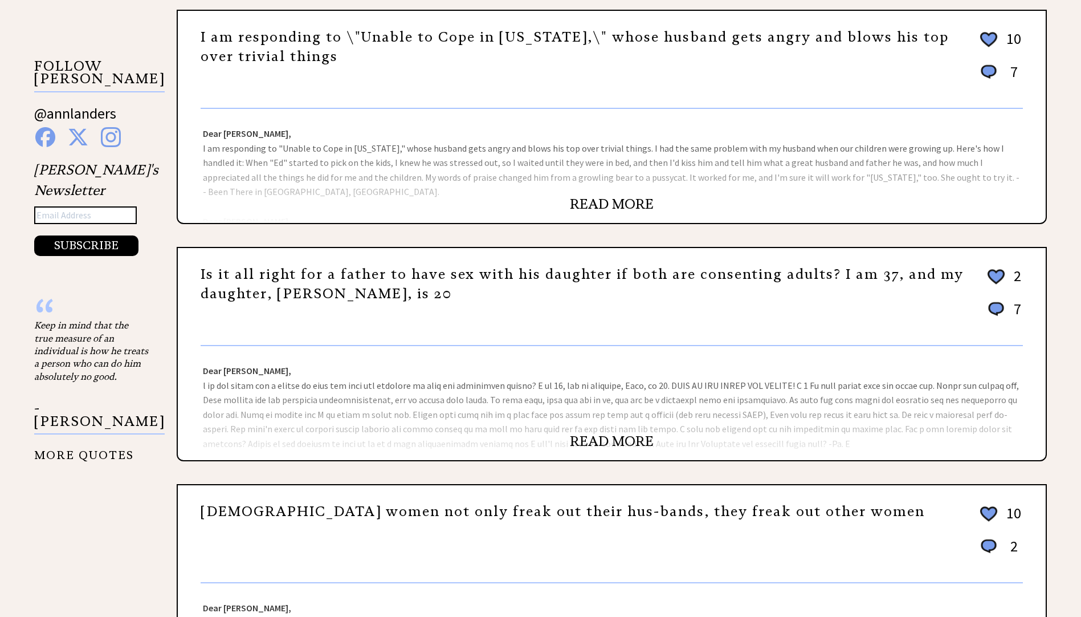
scroll to position [798, 0]
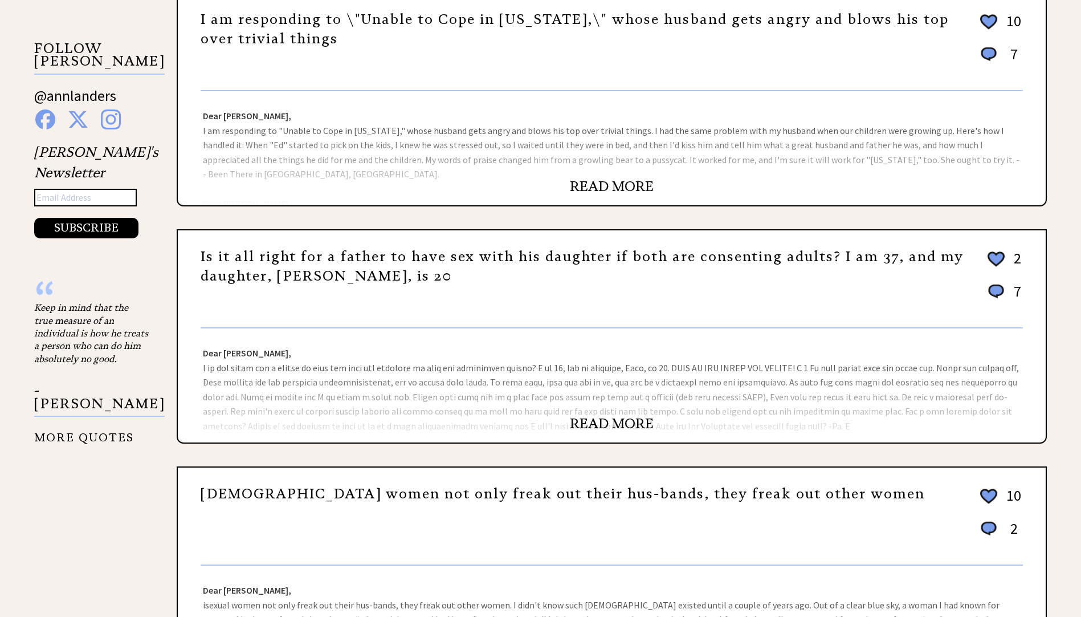
click at [592, 424] on link "READ MORE" at bounding box center [612, 423] width 84 height 17
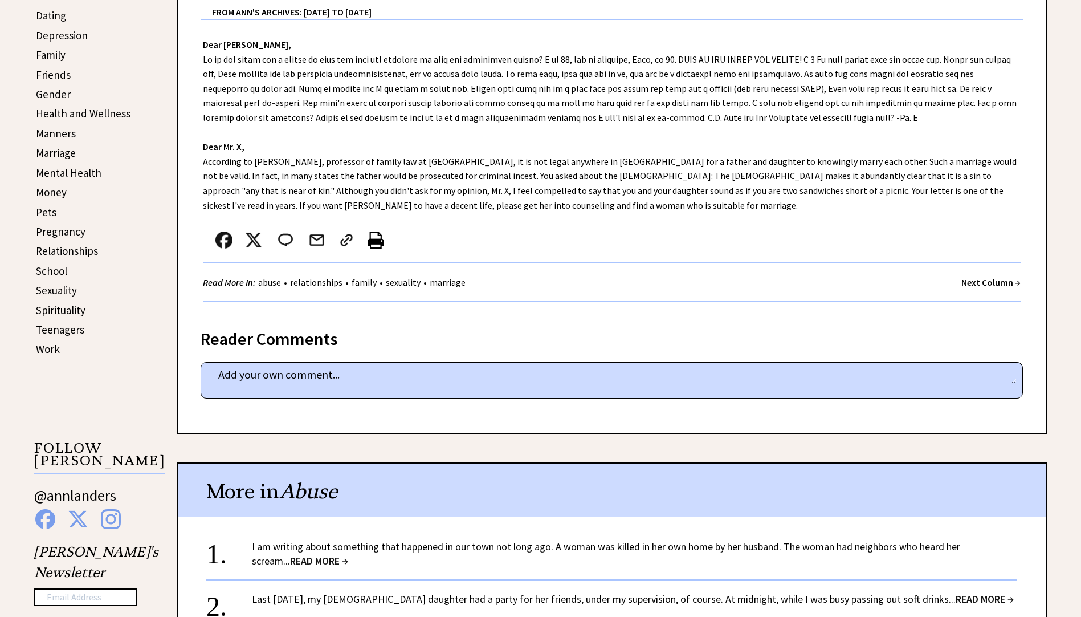
scroll to position [171, 0]
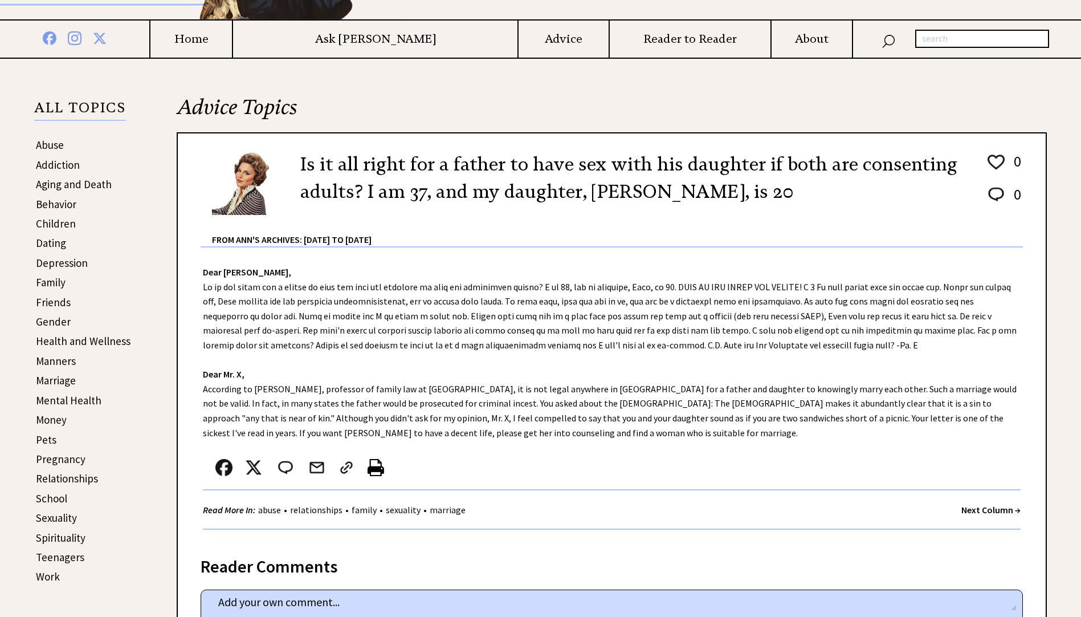
click at [84, 477] on link "Relationships" at bounding box center [67, 478] width 62 height 14
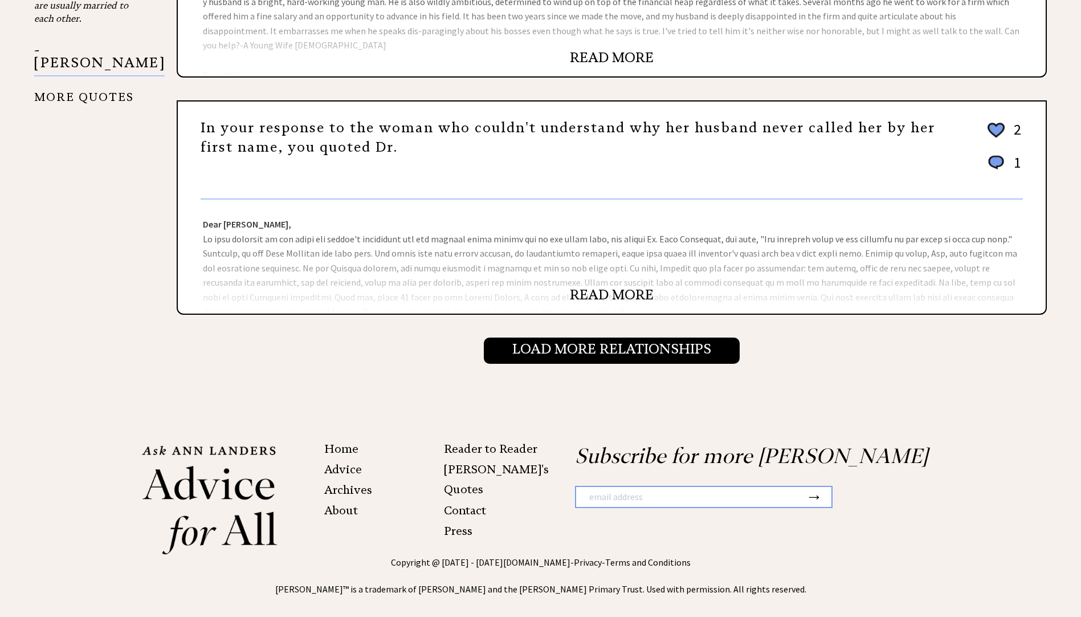
scroll to position [1177, 0]
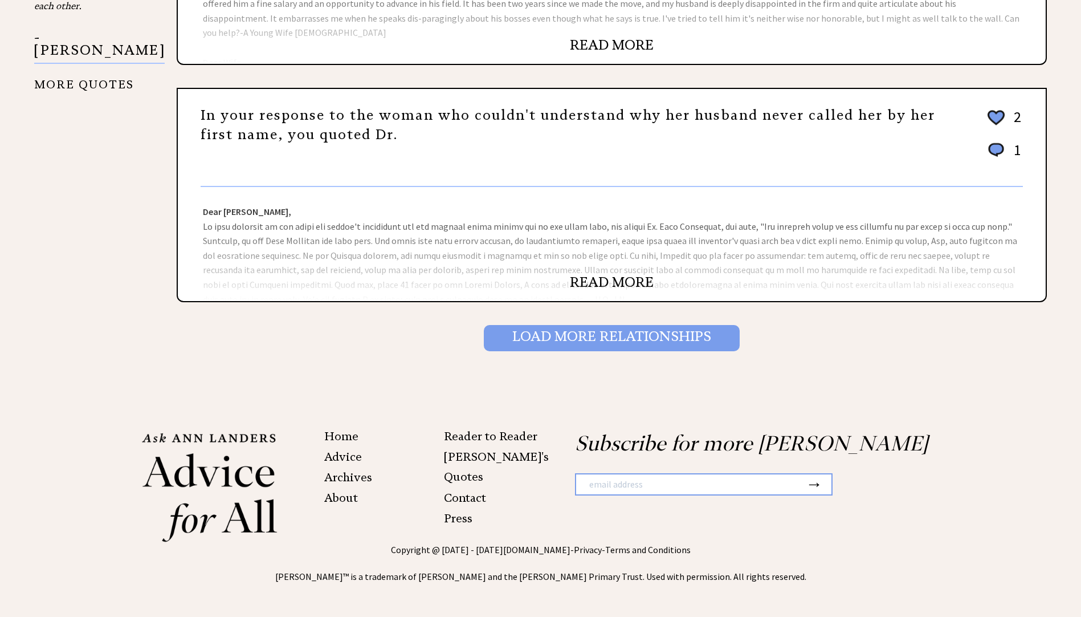
click at [540, 328] on input "Load More Relationships" at bounding box center [612, 338] width 256 height 26
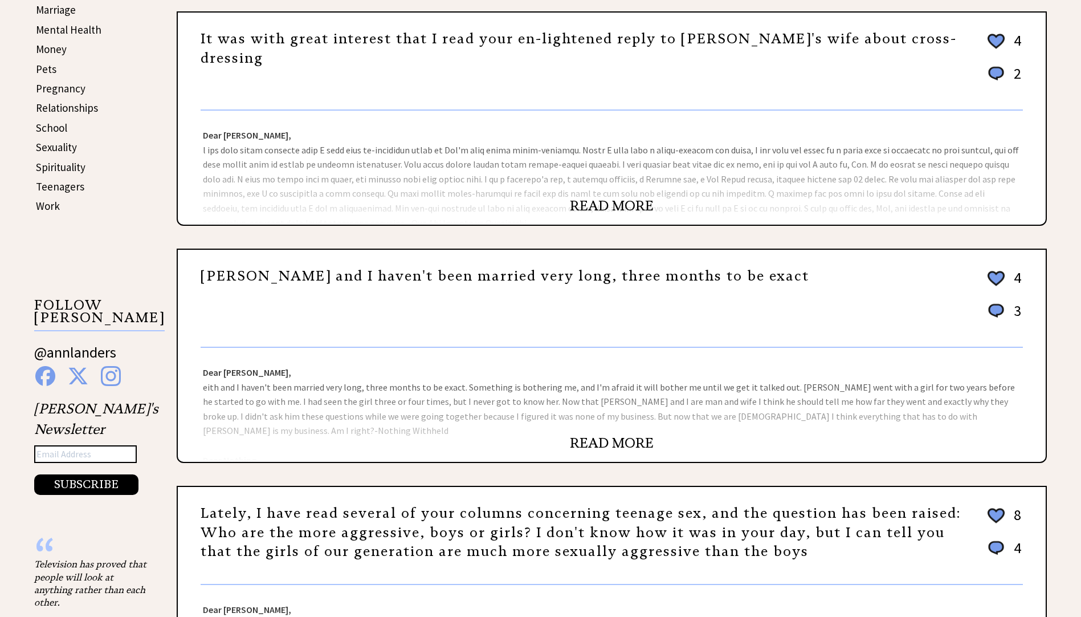
scroll to position [570, 0]
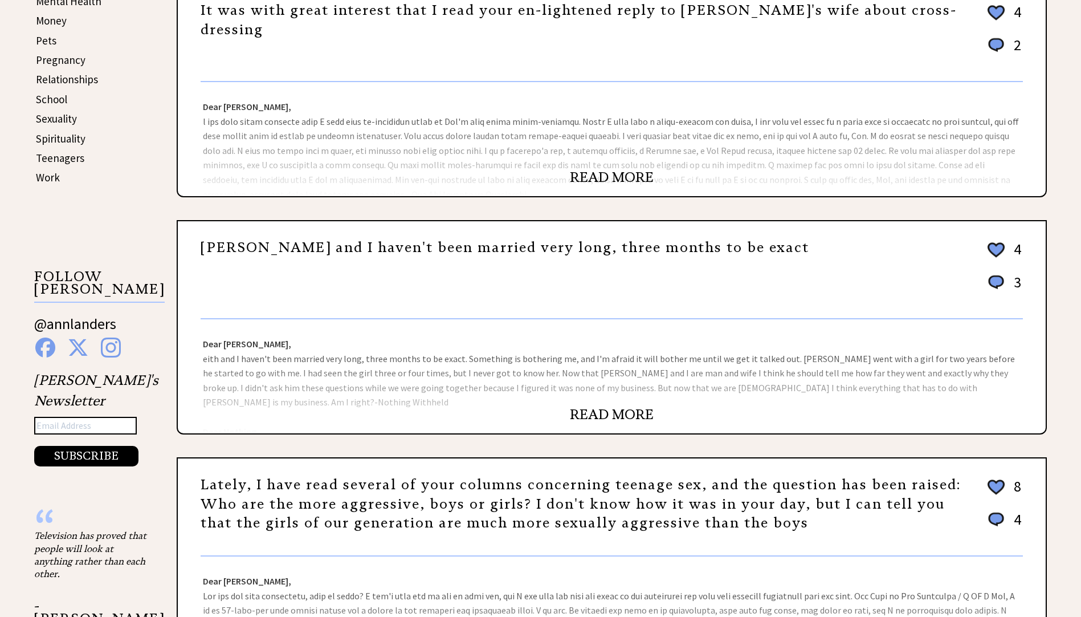
click at [603, 414] on link "READ MORE" at bounding box center [612, 414] width 84 height 17
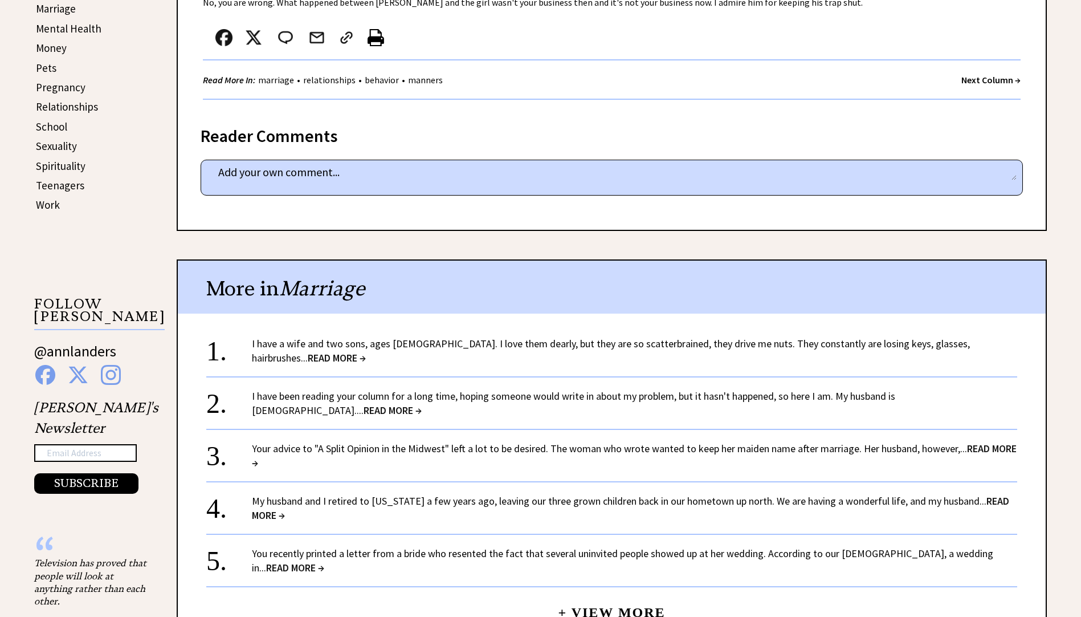
scroll to position [456, 0]
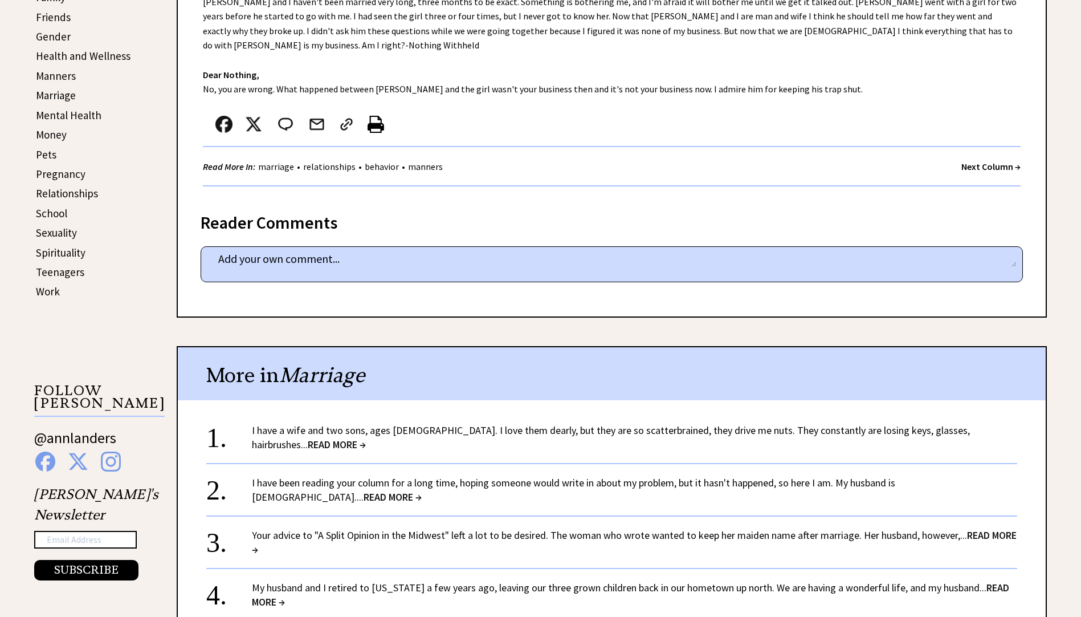
click at [65, 97] on link "Marriage" at bounding box center [56, 95] width 40 height 14
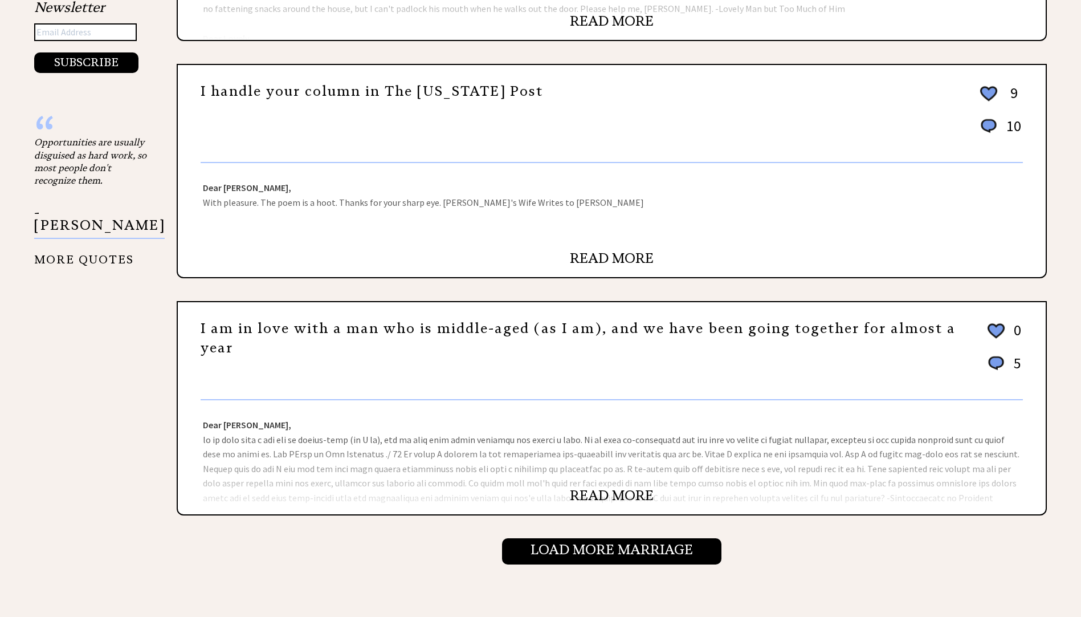
scroll to position [969, 0]
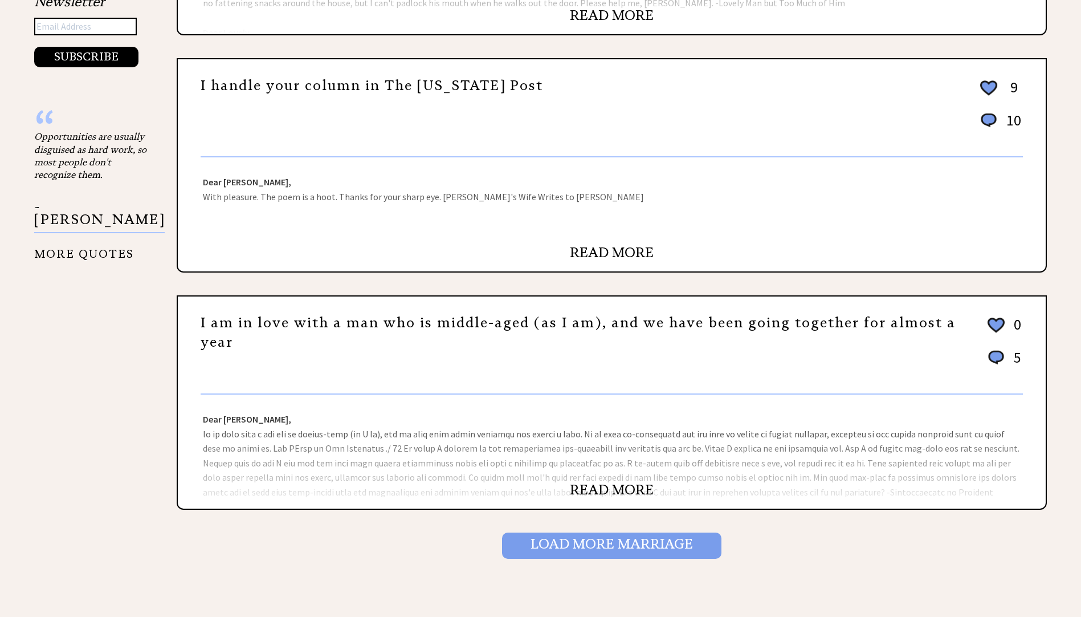
click at [623, 540] on input "Load More Marriage" at bounding box center [611, 545] width 219 height 26
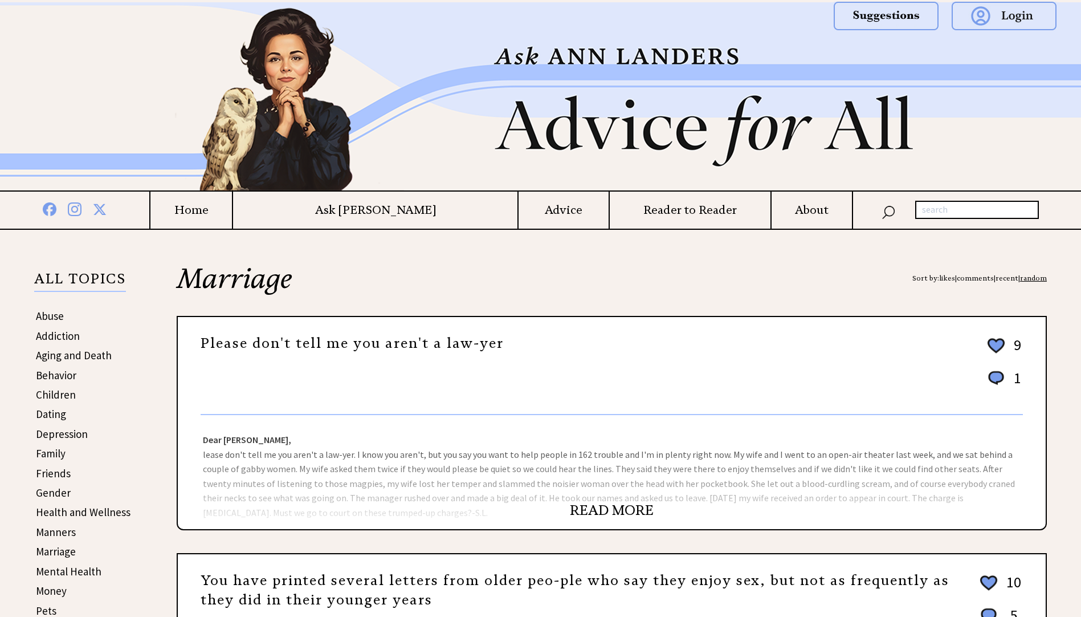
click at [604, 515] on link "READ MORE" at bounding box center [612, 510] width 84 height 17
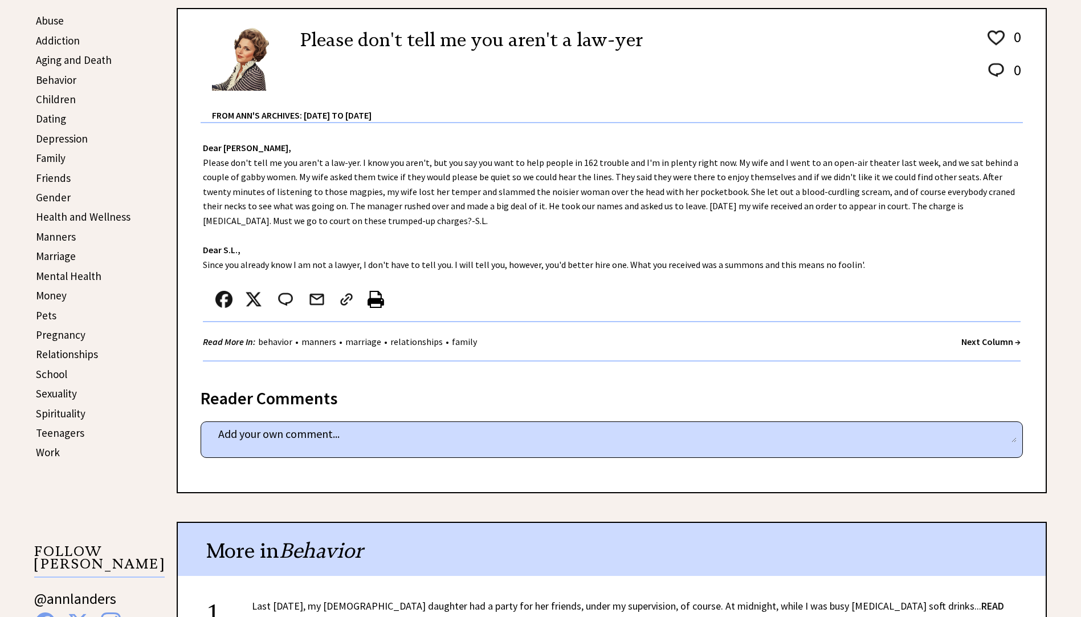
scroll to position [285, 0]
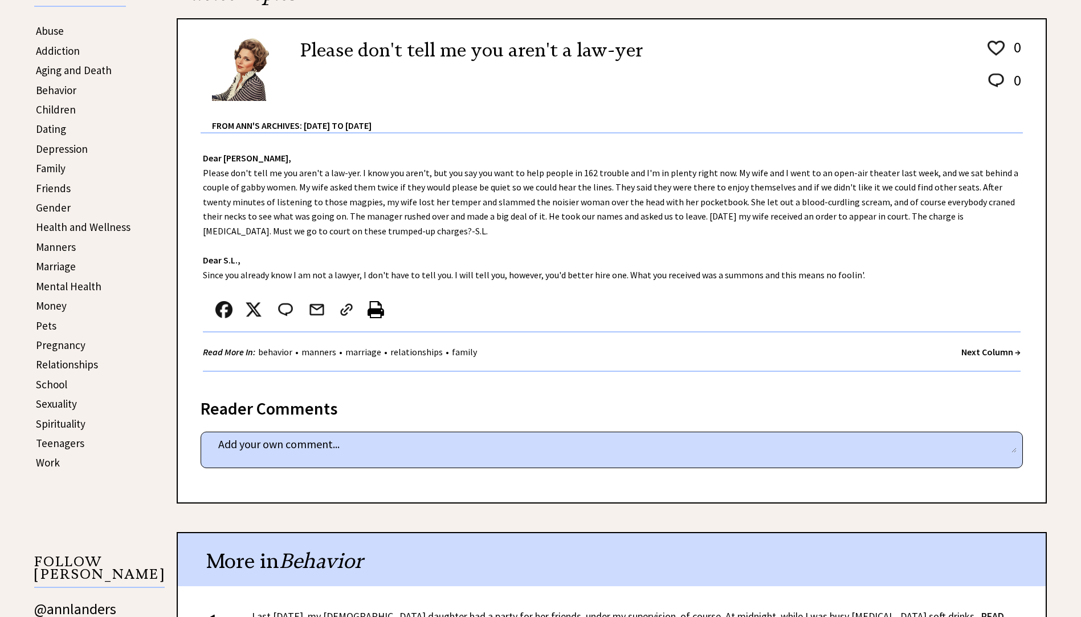
click at [59, 269] on link "Marriage" at bounding box center [56, 266] width 40 height 14
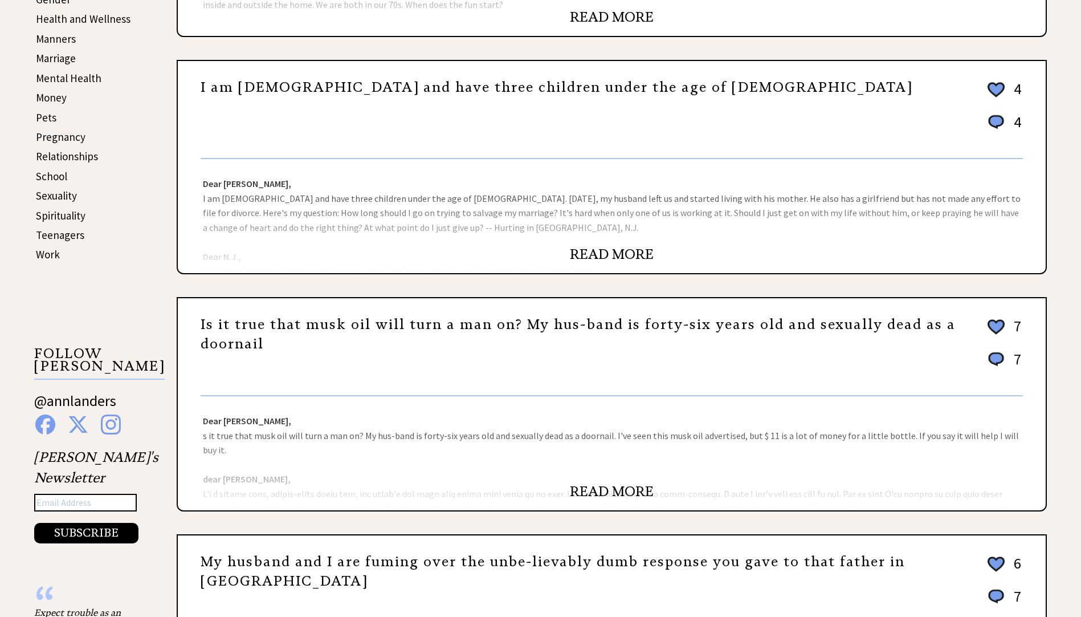
scroll to position [513, 0]
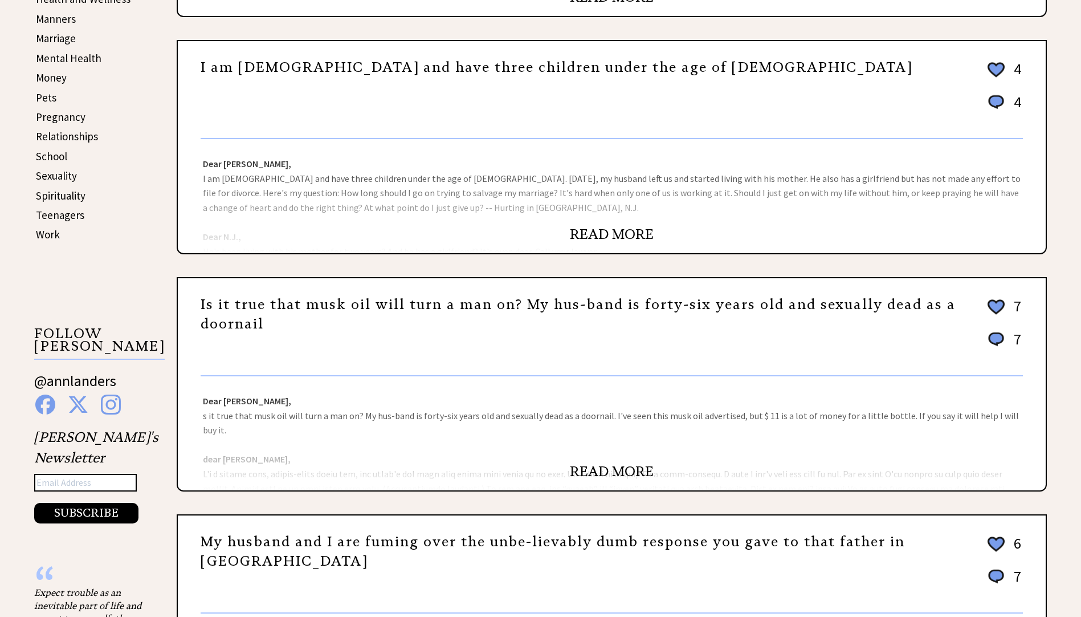
click at [621, 473] on link "READ MORE" at bounding box center [612, 471] width 84 height 17
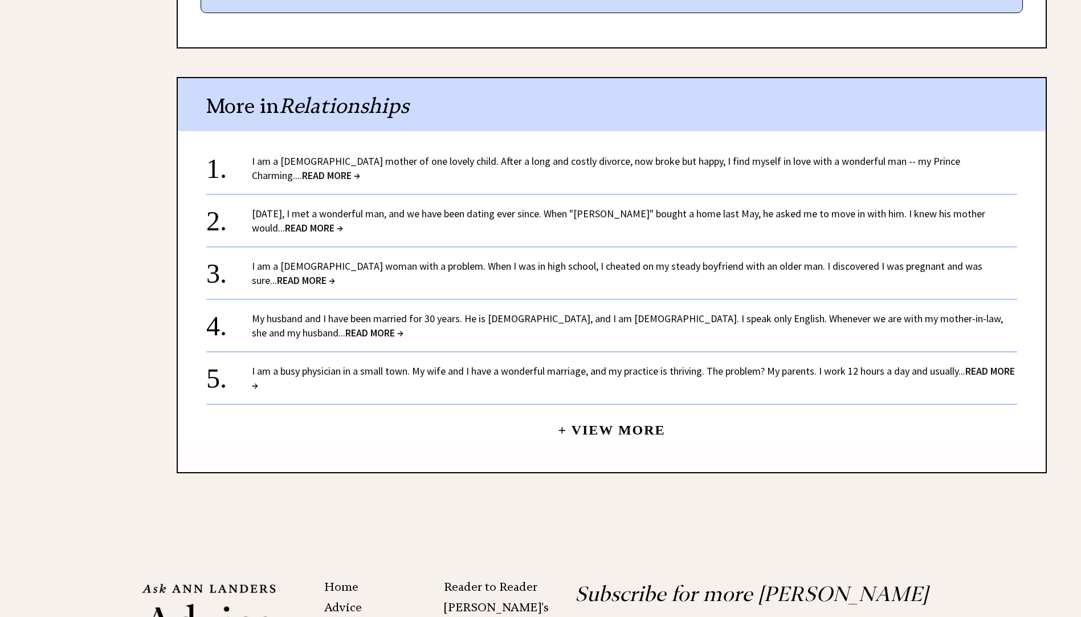
scroll to position [5238, 0]
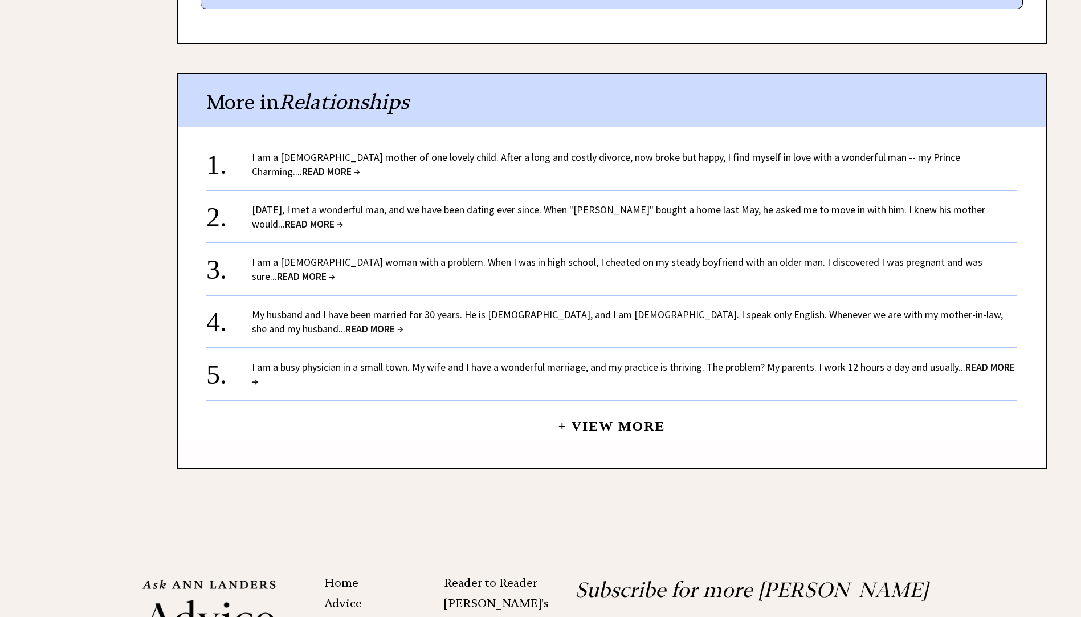
click at [657, 409] on link "+ View More" at bounding box center [611, 421] width 107 height 25
